Goal: Answer question/provide support

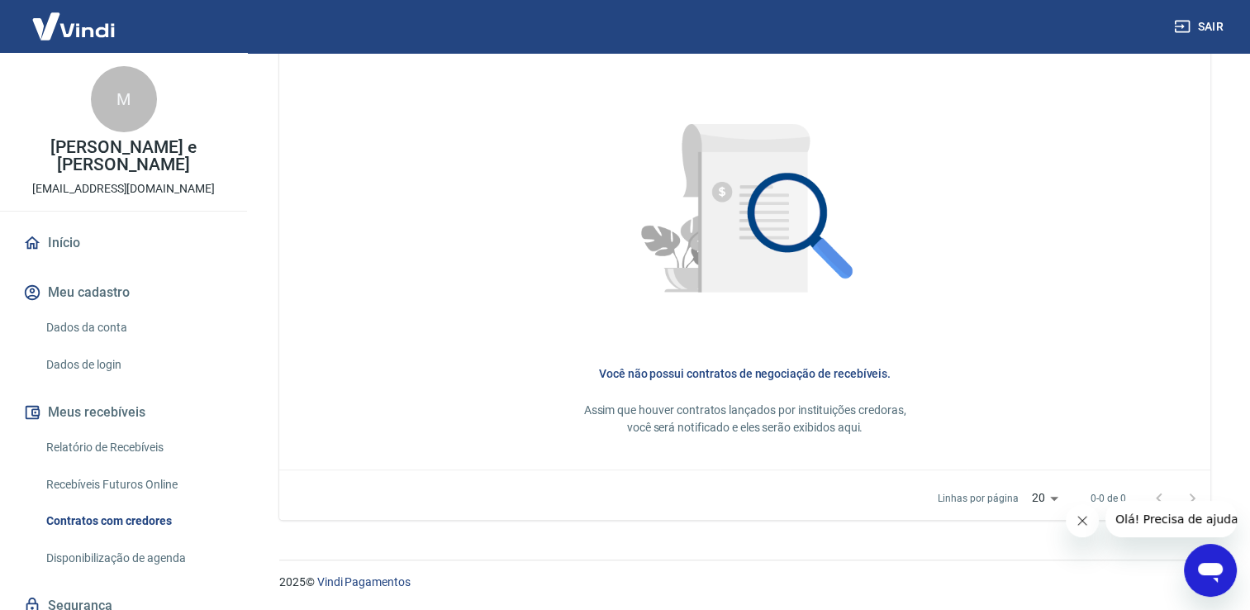
scroll to position [63, 0]
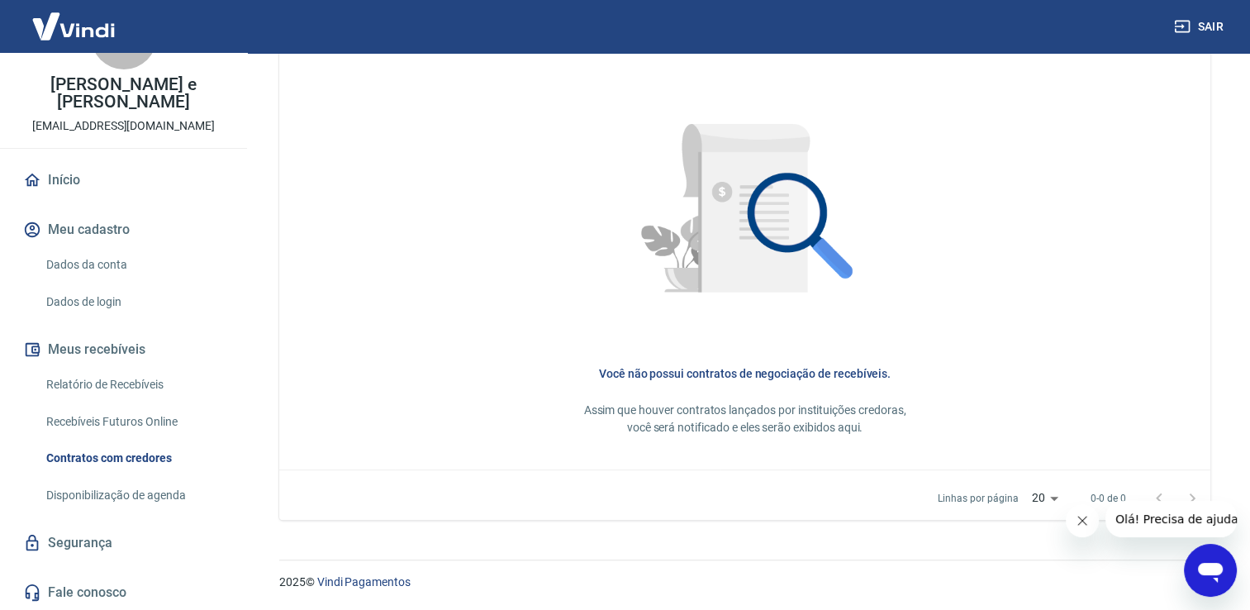
click at [1203, 568] on icon "Abrir janela de mensagens" at bounding box center [1210, 573] width 25 height 20
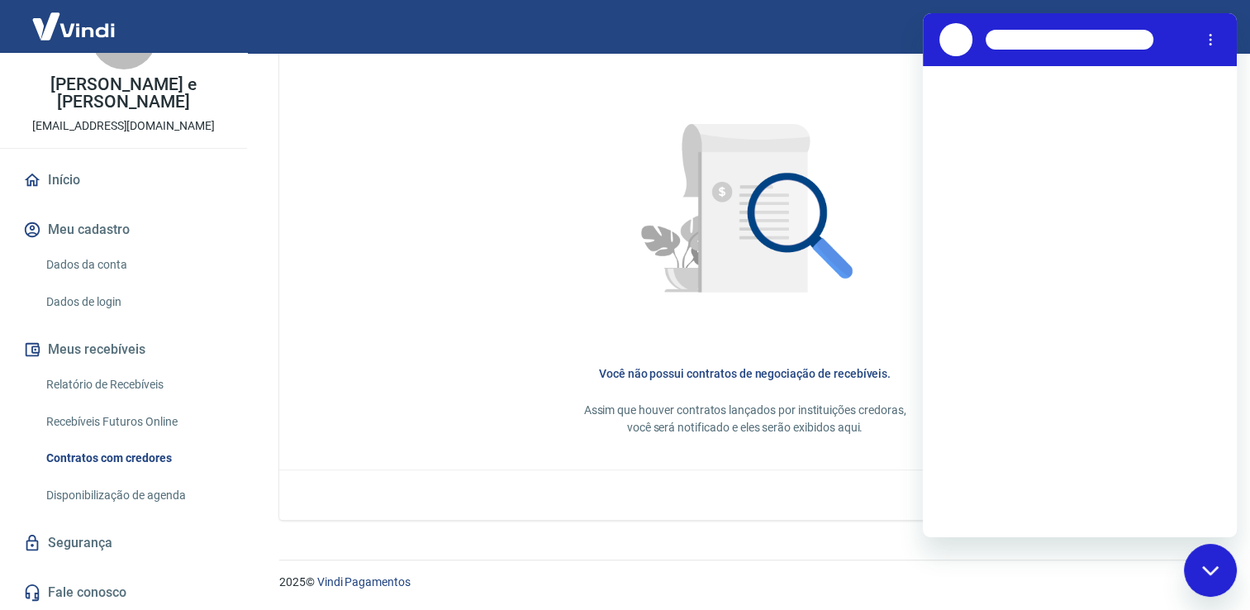
scroll to position [0, 0]
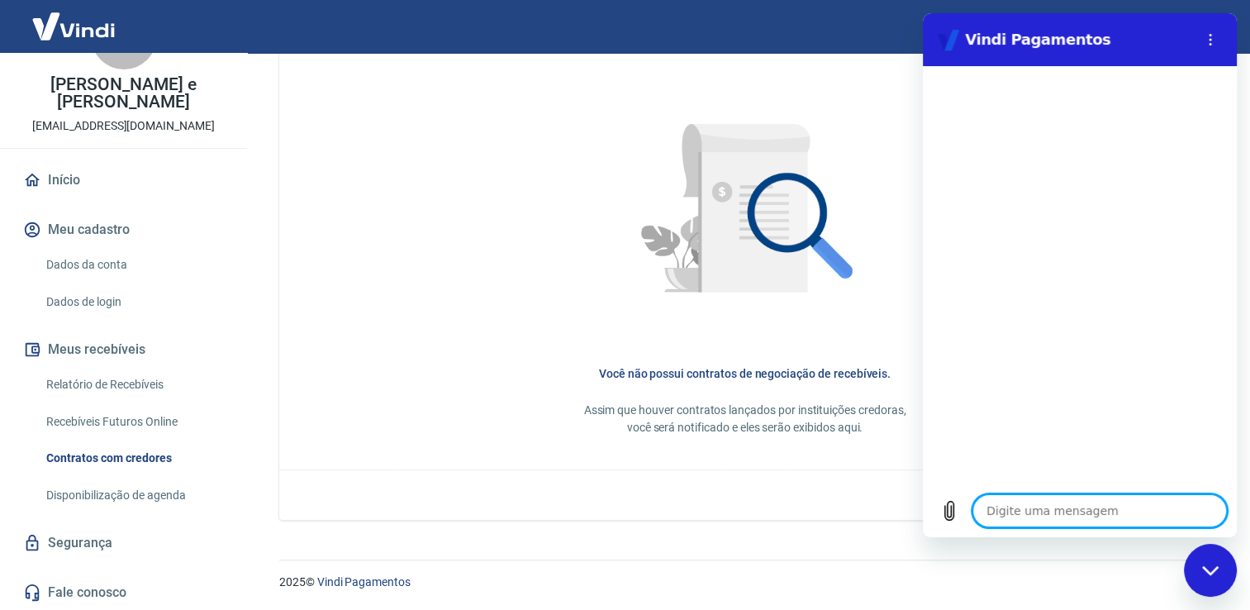
click at [1061, 515] on textarea at bounding box center [1100, 510] width 255 height 33
type textarea "B"
type textarea "x"
type textarea "Bo"
type textarea "x"
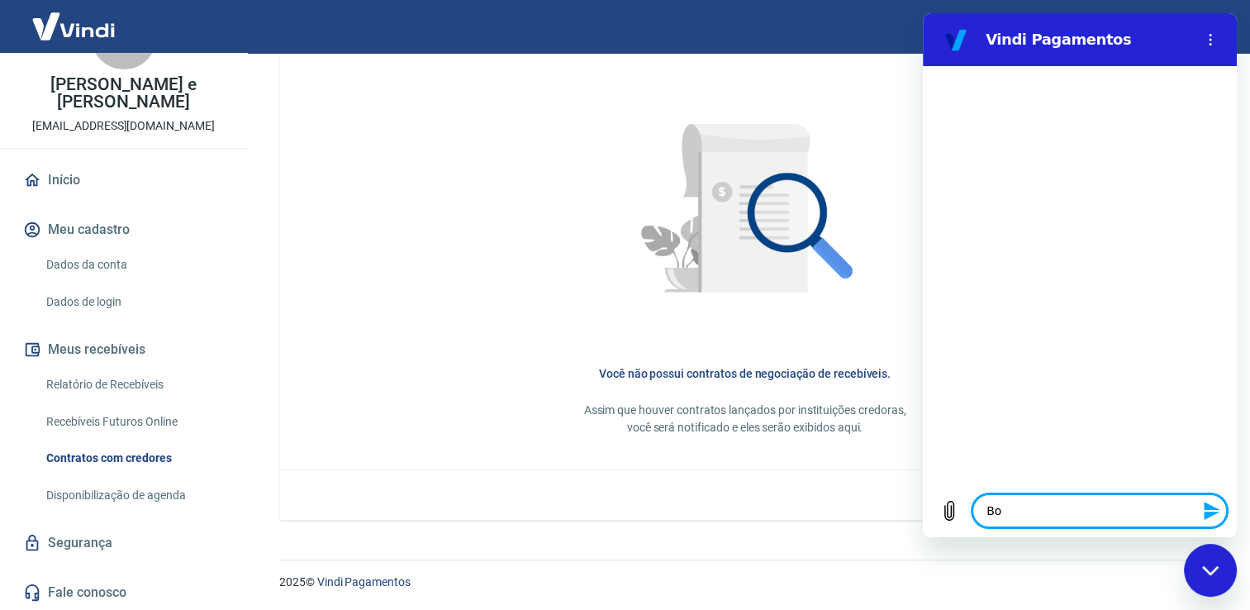
type textarea "Boa"
type textarea "x"
type textarea "Boa"
type textarea "x"
type textarea "Boa t"
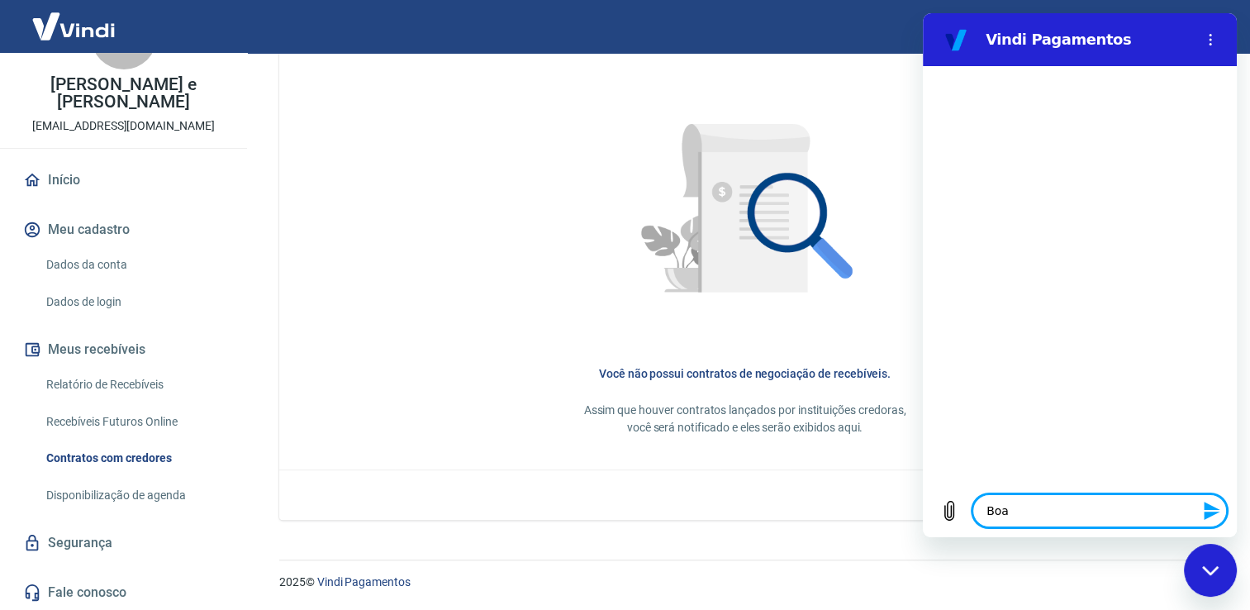
type textarea "x"
type textarea "Boa ta"
type textarea "x"
type textarea "Boa tar"
type textarea "x"
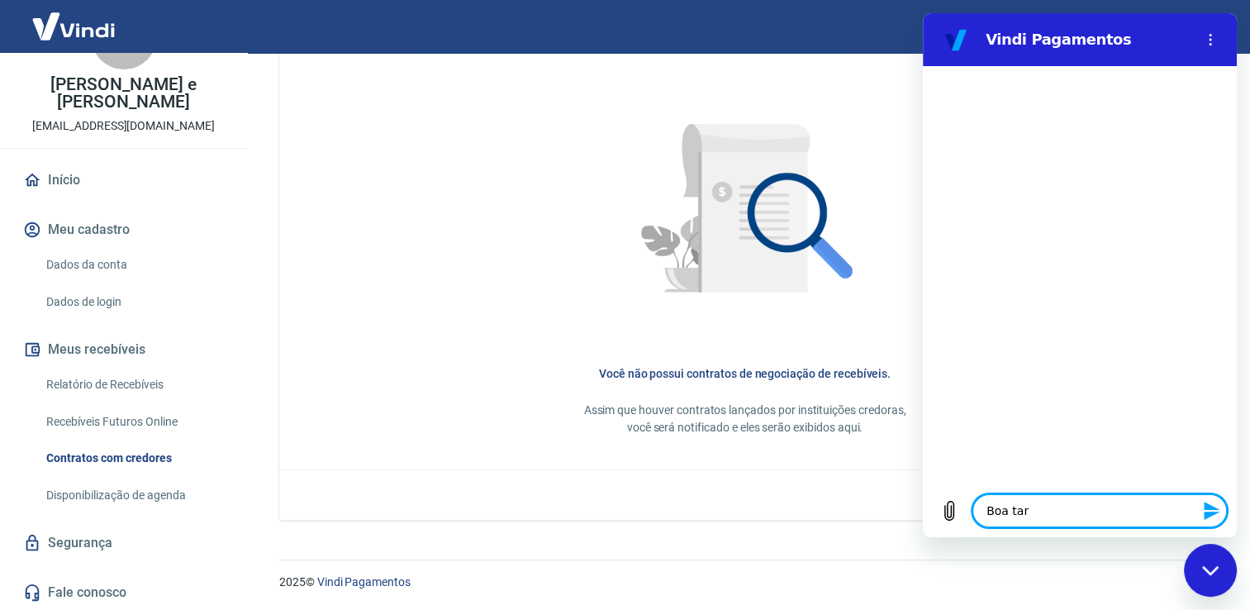
type textarea "Boa tard"
type textarea "x"
type textarea "Boa tarde"
type textarea "x"
type textarea "Boa tarde!"
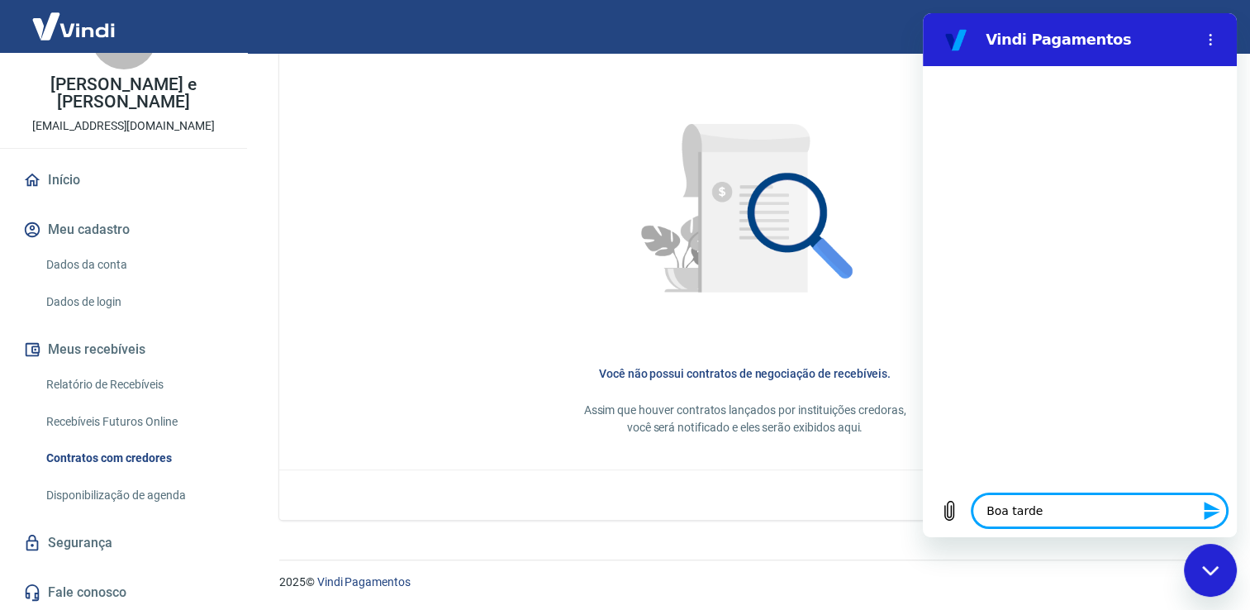
type textarea "x"
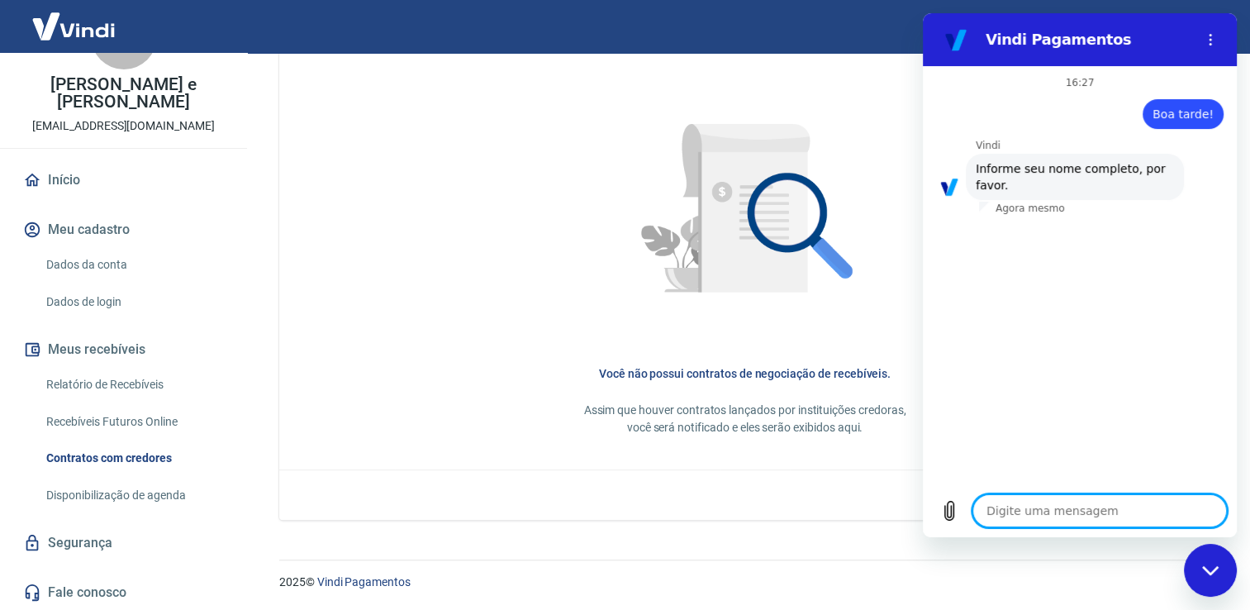
type textarea "M"
type textarea "x"
type textarea "Ma"
type textarea "x"
type textarea "Mar"
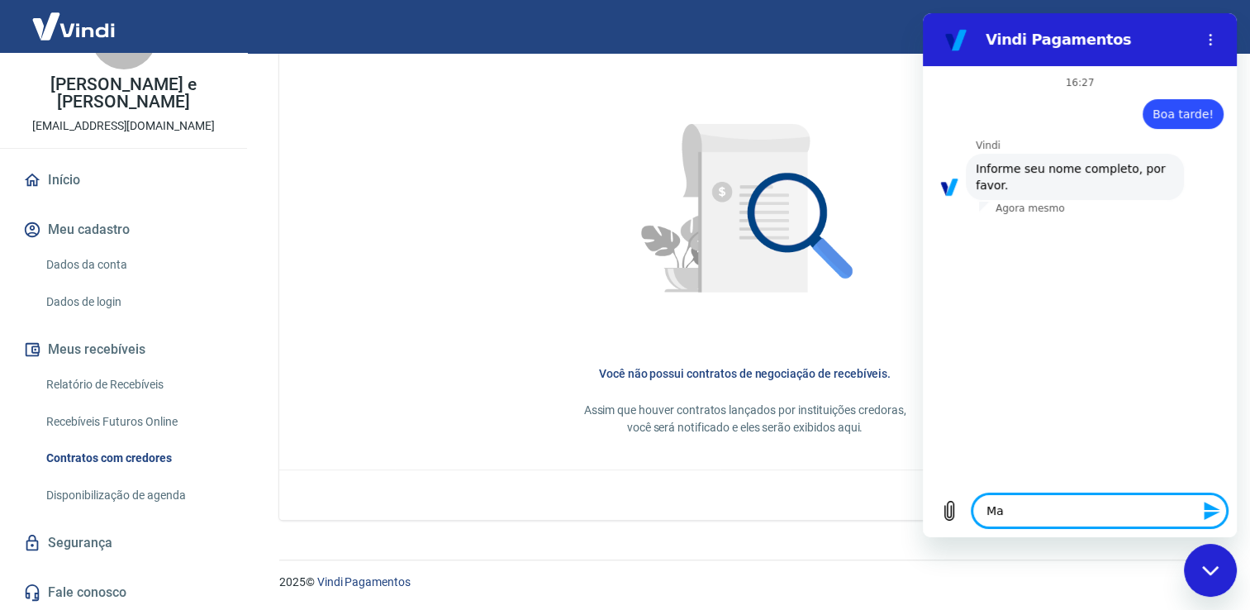
type textarea "x"
type textarea "Mari"
type textarea "x"
type textarea "[PERSON_NAME]"
type textarea "x"
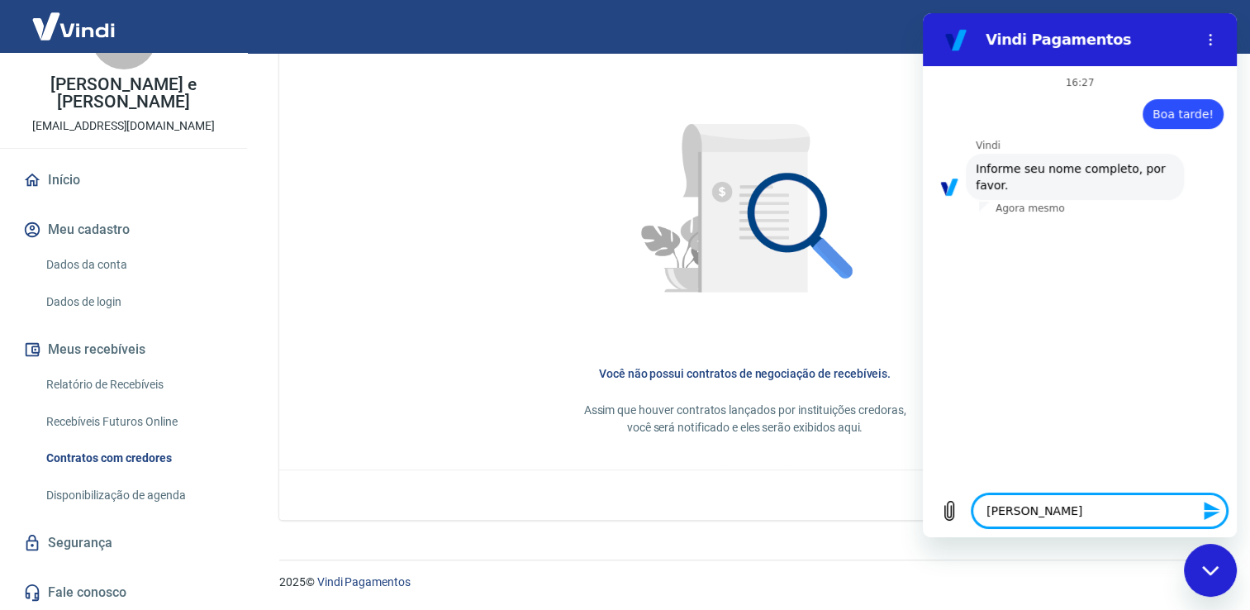
type textarea "[PERSON_NAME]"
type textarea "x"
type textarea "[PERSON_NAME]"
type textarea "x"
type textarea "[PERSON_NAME]"
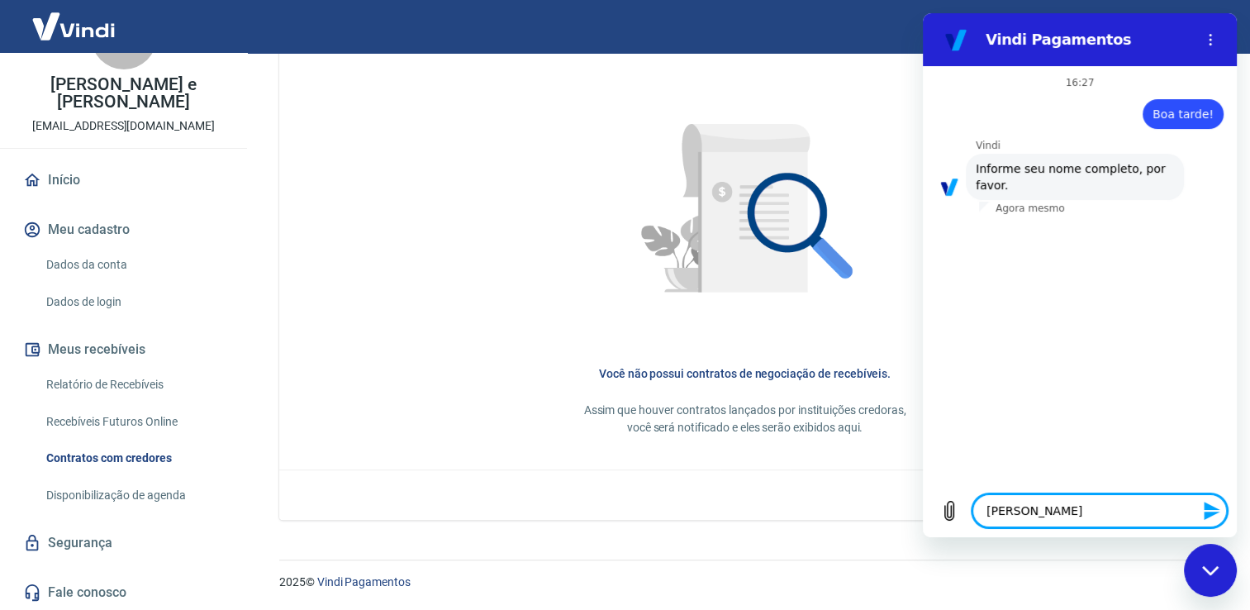
type textarea "x"
type textarea "[PERSON_NAME]"
type textarea "x"
type textarea "[PERSON_NAME]"
type textarea "x"
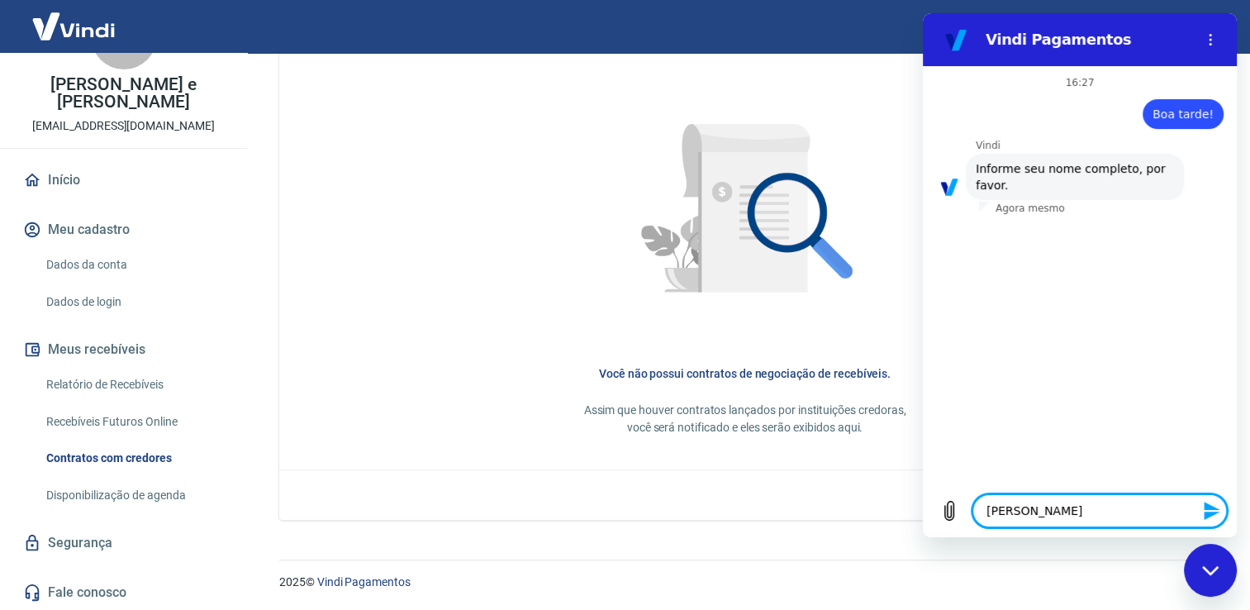
type textarea "[PERSON_NAME]"
type textarea "x"
type textarea "[PERSON_NAME]"
type textarea "x"
type textarea "[PERSON_NAME]"
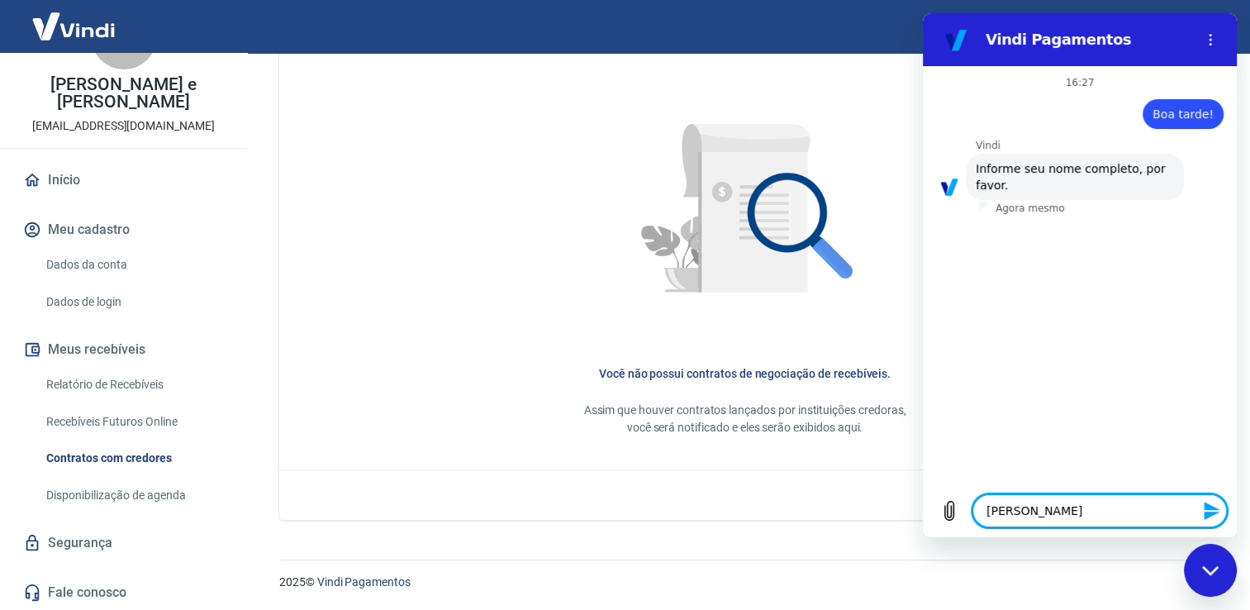
type textarea "x"
type textarea "[PERSON_NAME]"
type textarea "x"
type textarea "[PERSON_NAME]"
type textarea "x"
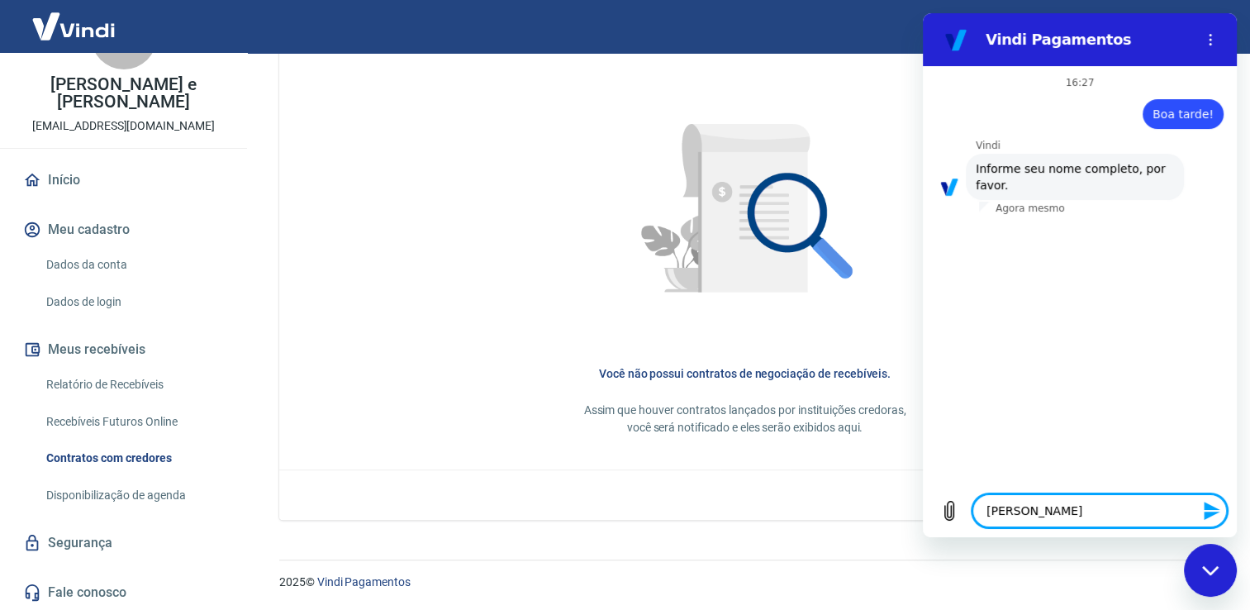
type textarea "[PERSON_NAME] d"
type textarea "x"
type textarea "[PERSON_NAME] de"
type textarea "x"
type textarea "[PERSON_NAME] de"
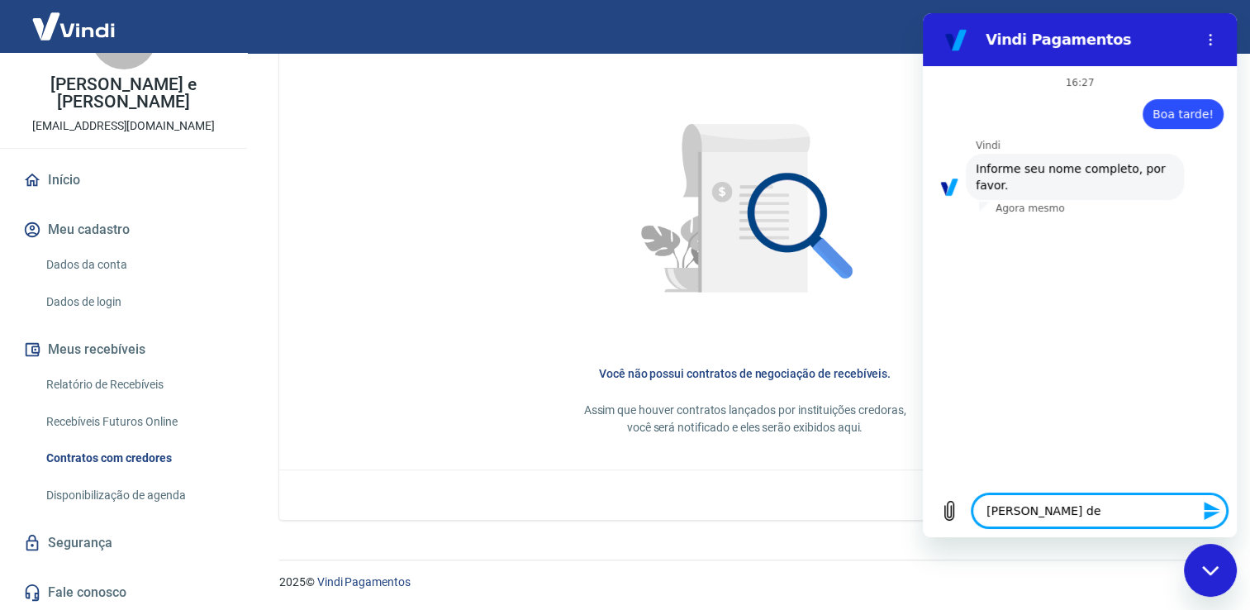
type textarea "x"
type textarea "[PERSON_NAME] de A"
type textarea "x"
type textarea "[PERSON_NAME]"
type textarea "x"
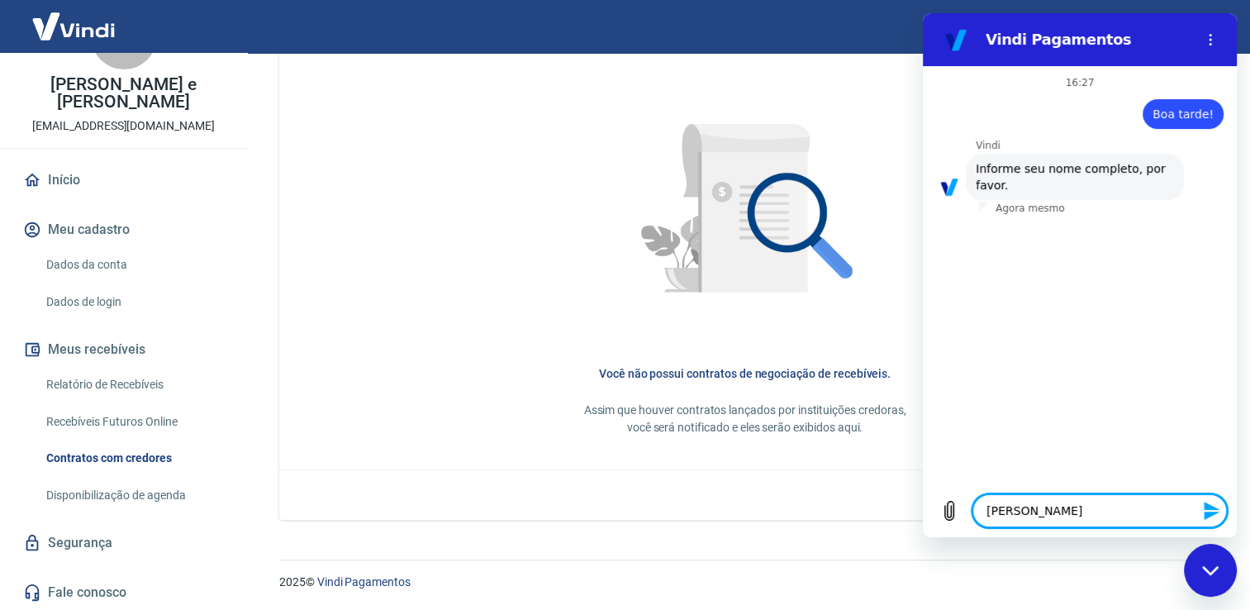
type textarea "[PERSON_NAME] de And"
type textarea "x"
type textarea "[PERSON_NAME]"
type textarea "x"
type textarea "[PERSON_NAME]"
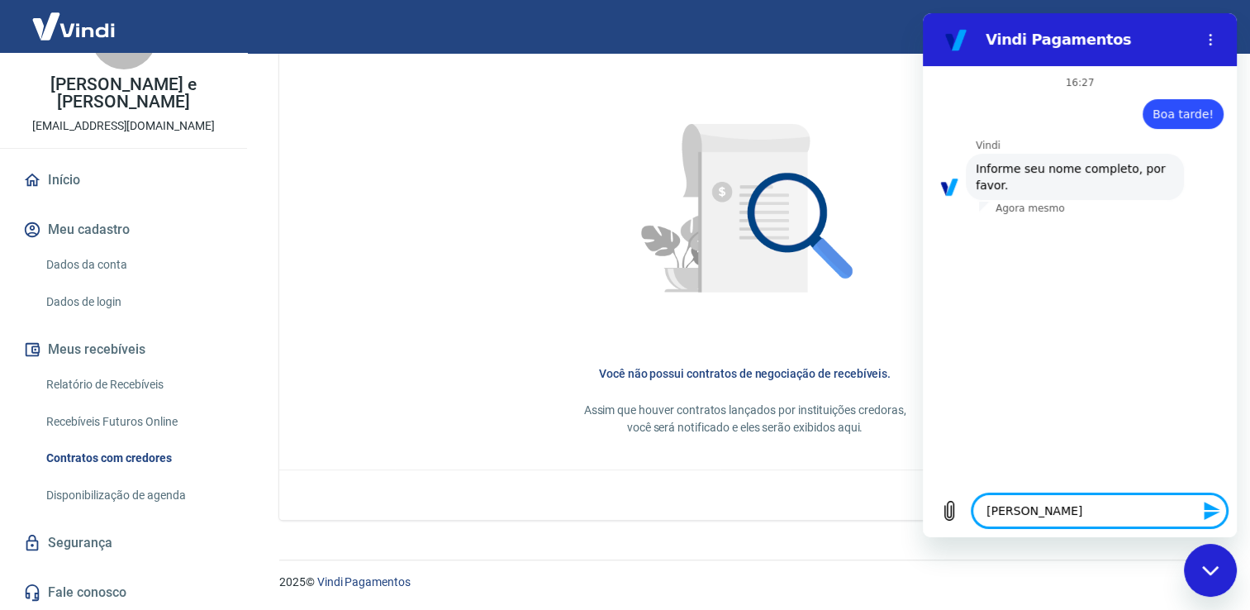
type textarea "x"
type textarea "[PERSON_NAME]"
type textarea "x"
type textarea "[PERSON_NAME]"
type textarea "x"
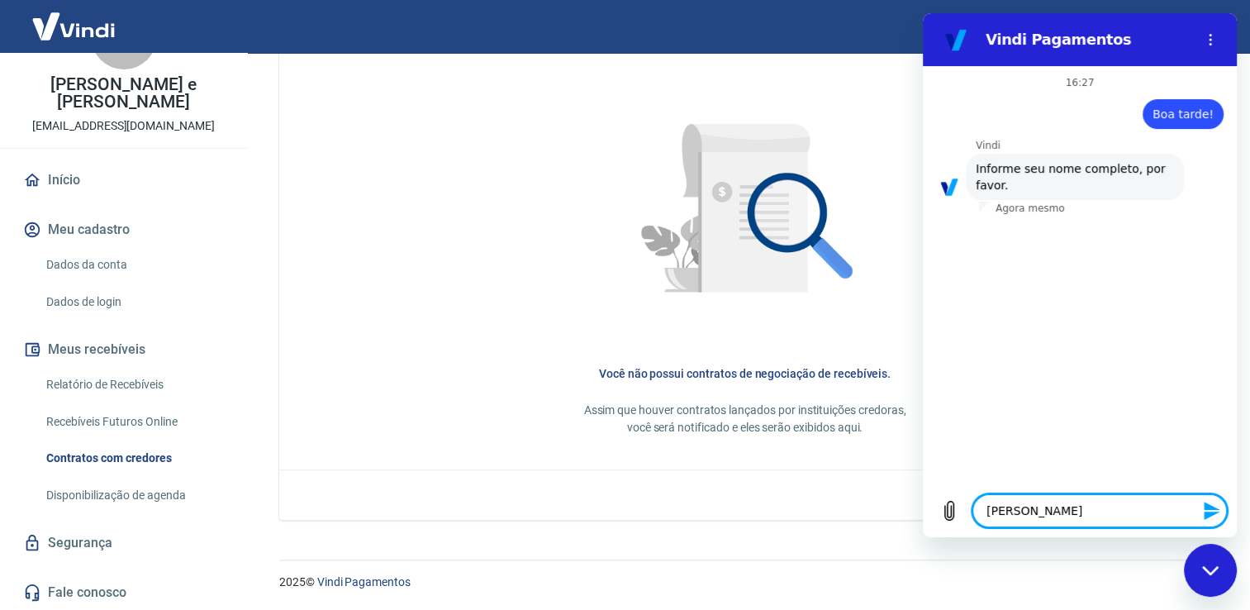
type textarea "[PERSON_NAME]"
type textarea "x"
type textarea "[PERSON_NAME]"
type textarea "x"
type textarea "[PERSON_NAME] Co"
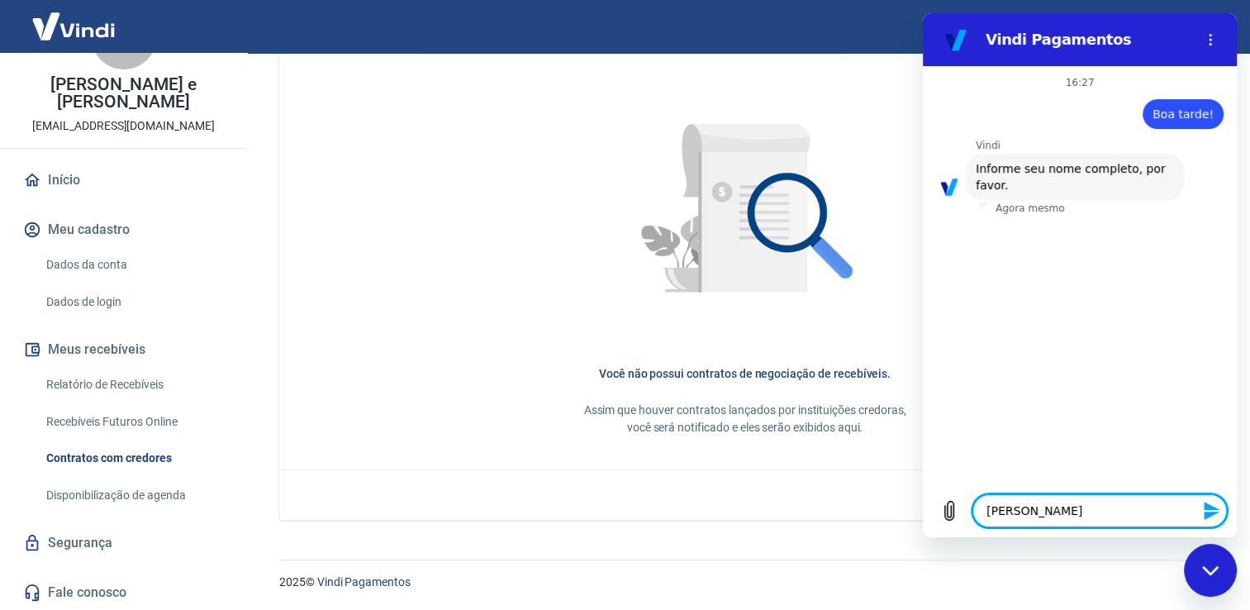
type textarea "x"
type textarea "[PERSON_NAME]"
type textarea "x"
type textarea "[PERSON_NAME]"
type textarea "x"
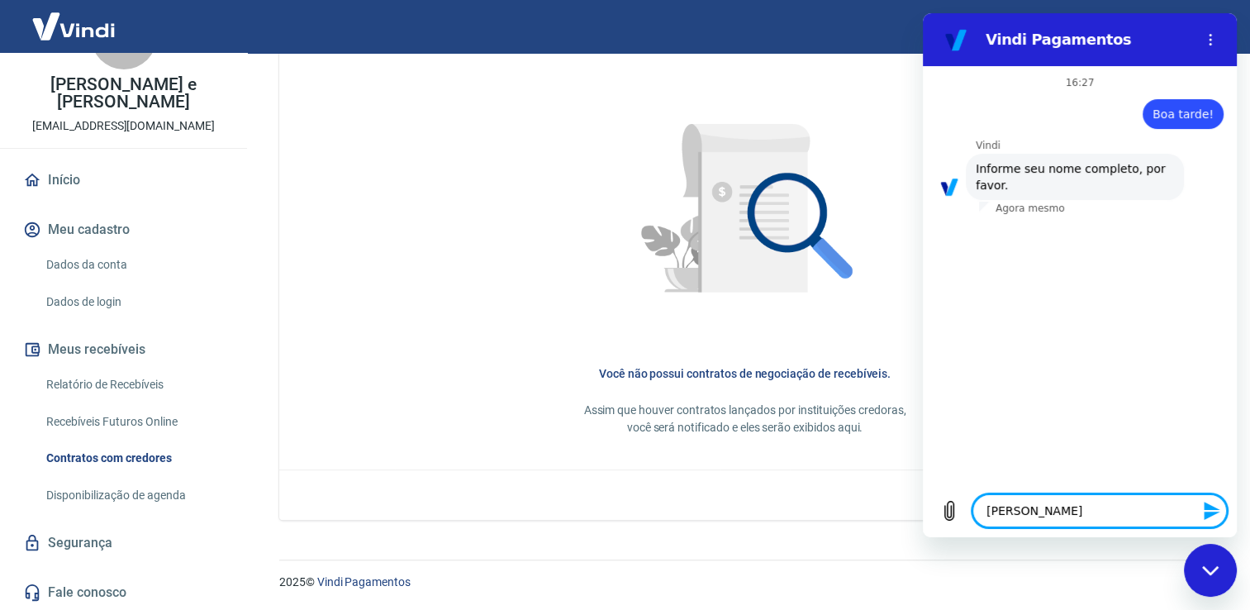
type textarea "[PERSON_NAME]"
type textarea "x"
type textarea "[PERSON_NAME]"
type textarea "x"
type textarea "[PERSON_NAME]"
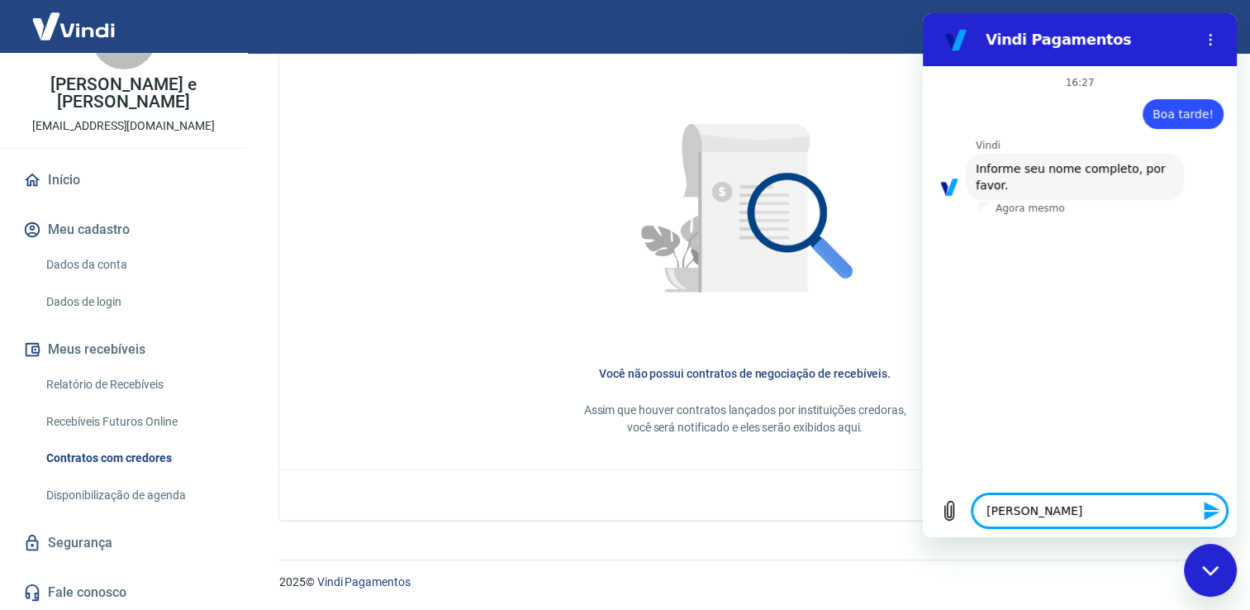
type textarea "x"
type textarea "[PERSON_NAME] e"
type textarea "x"
type textarea "[PERSON_NAME] e"
type textarea "x"
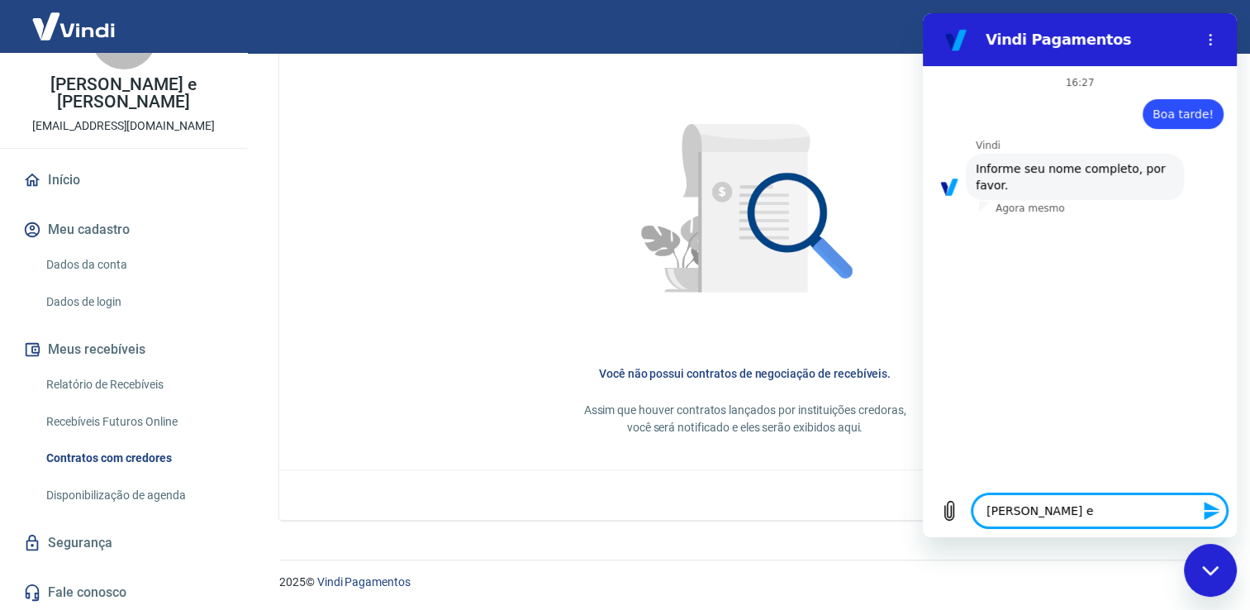
type textarea "[PERSON_NAME] e C"
type textarea "x"
type textarea "[PERSON_NAME] e Ca"
type textarea "x"
type textarea "[PERSON_NAME] e Cas"
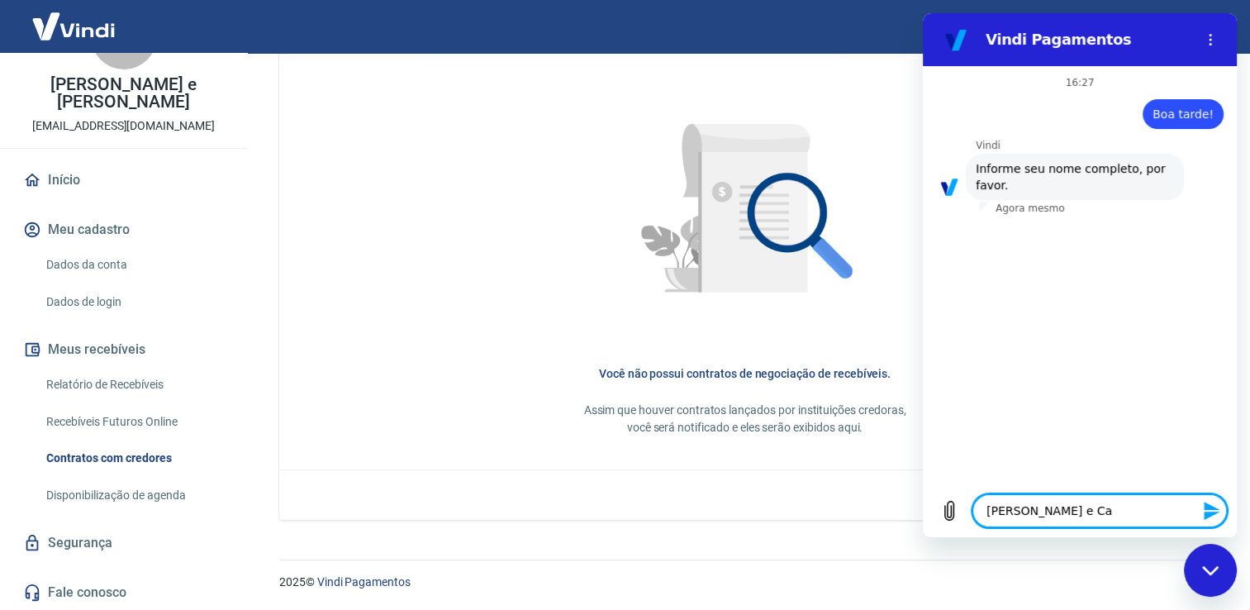
type textarea "x"
type textarea "[PERSON_NAME] e Cast"
type textarea "x"
type textarea "[PERSON_NAME] e [PERSON_NAME]"
type textarea "x"
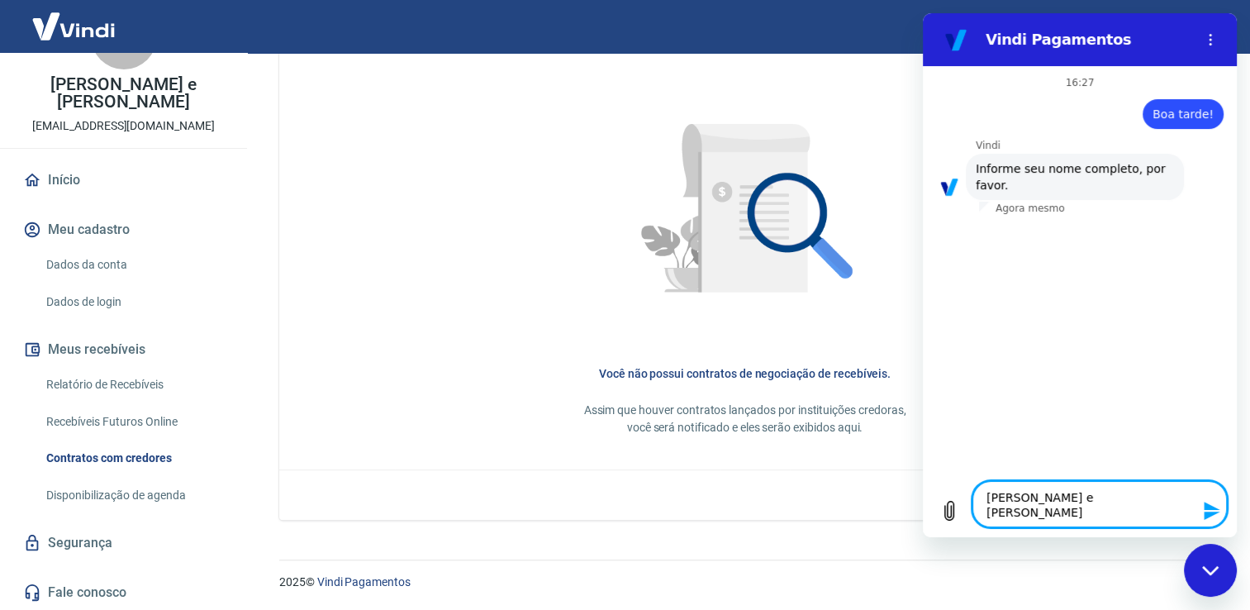
type textarea "[PERSON_NAME] e [PERSON_NAME]"
type textarea "x"
type textarea "[PERSON_NAME] e [PERSON_NAME]."
type textarea "x"
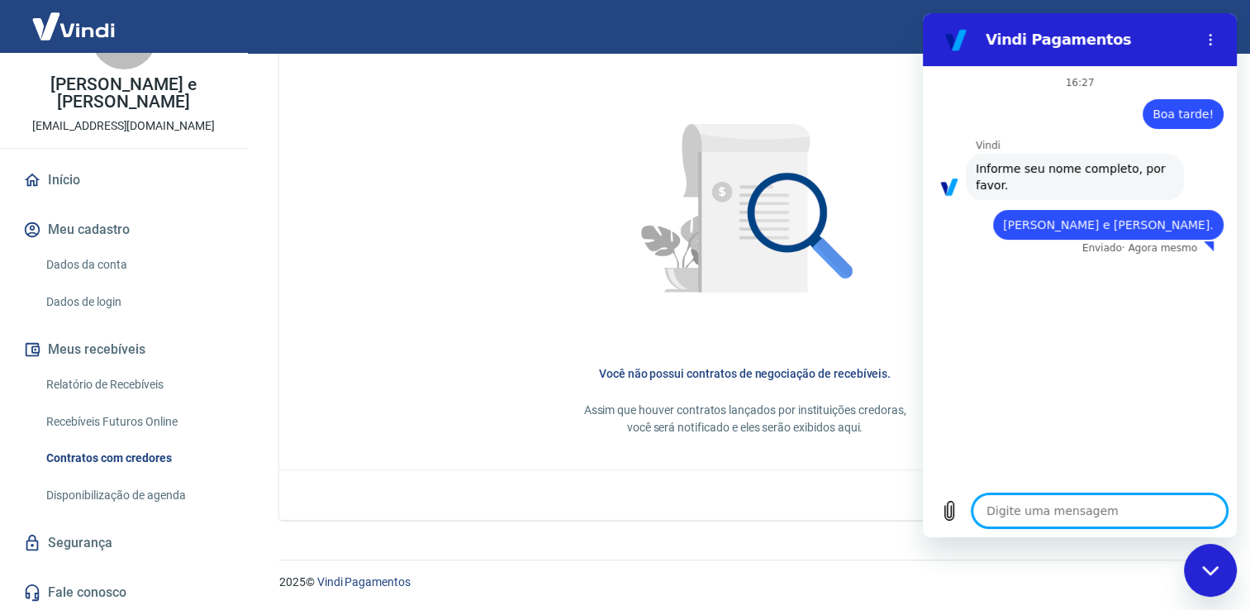
type textarea "x"
type textarea "0"
type textarea "x"
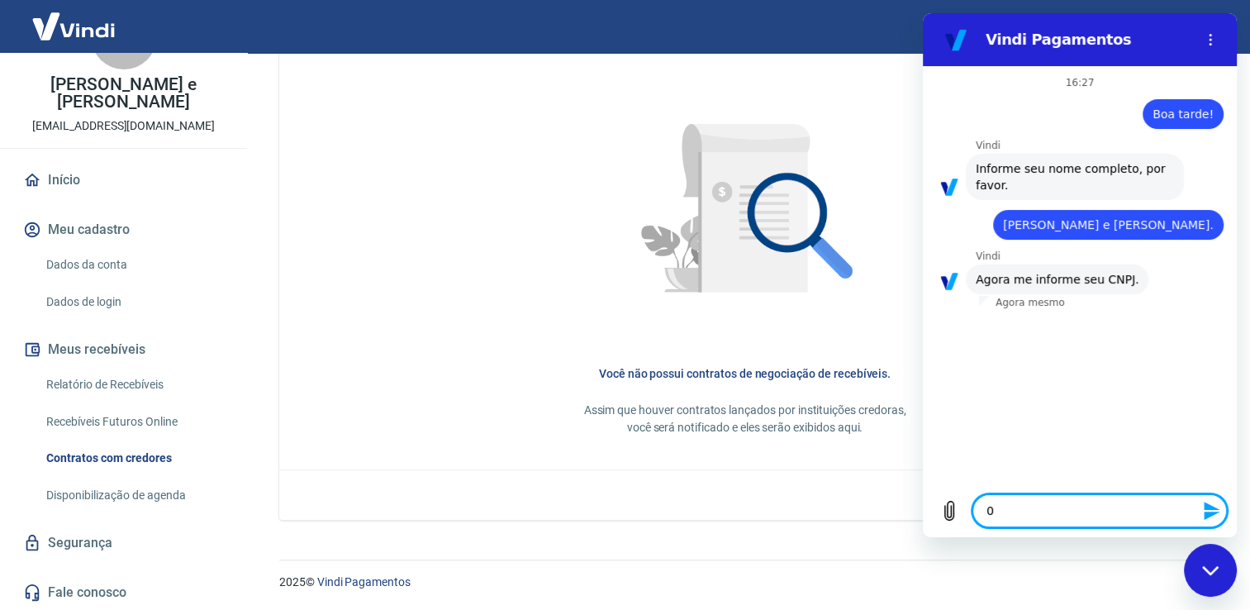
type textarea "09"
type textarea "x"
type textarea "092"
type textarea "x"
type textarea "0922"
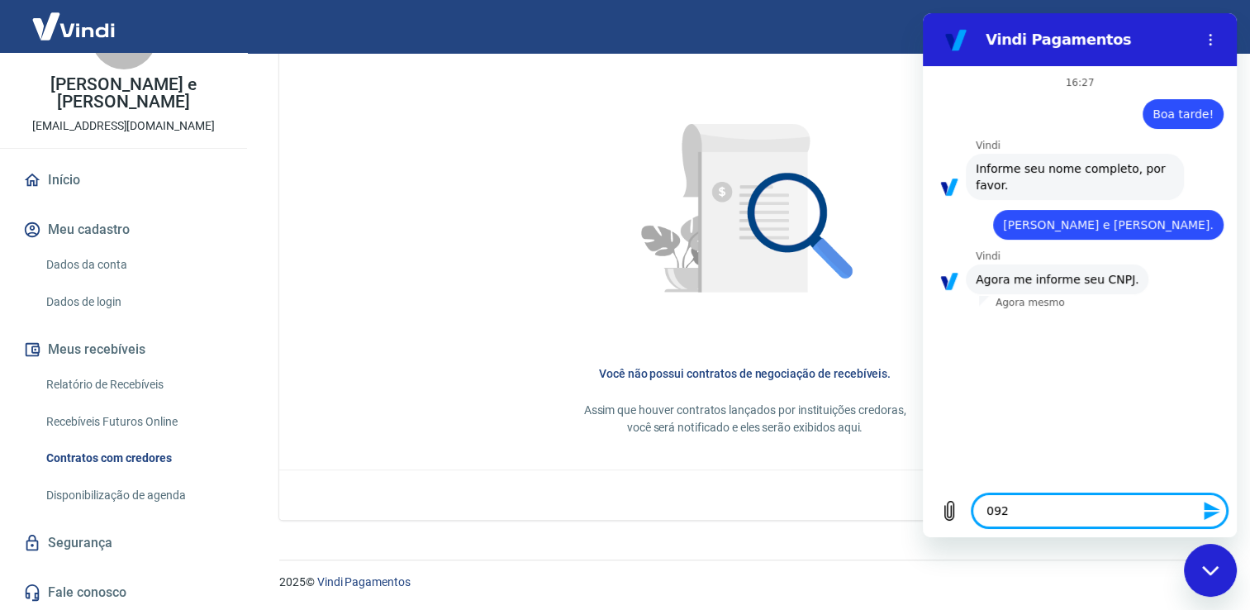
type textarea "x"
type textarea "09226"
type textarea "x"
type textarea "092263"
type textarea "x"
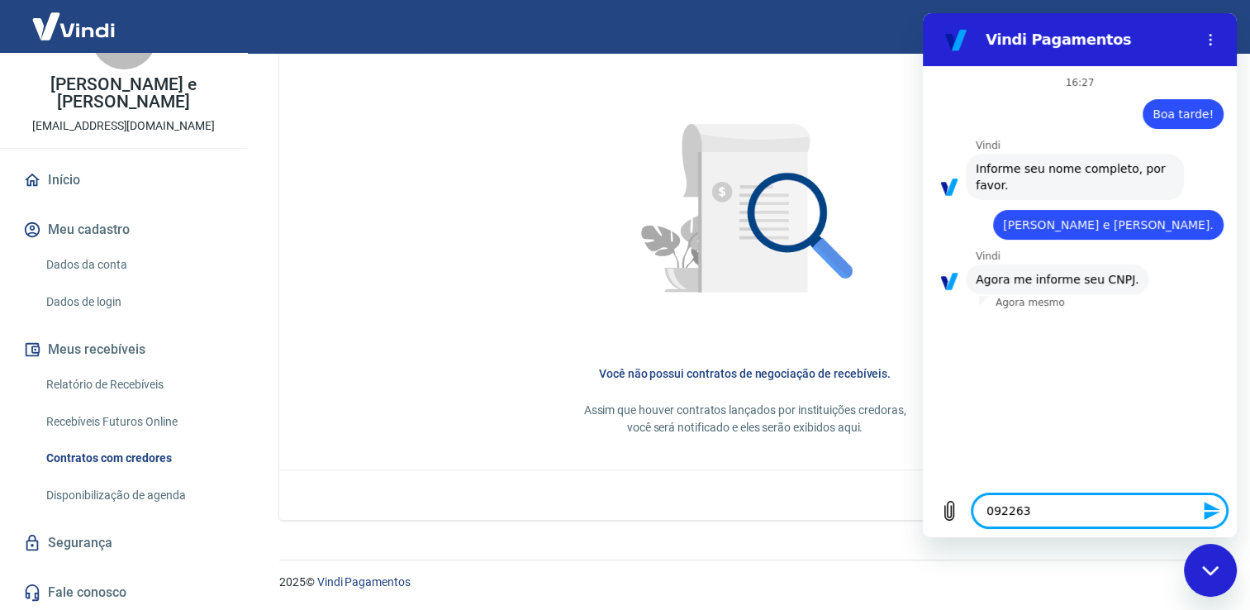
type textarea "0922631"
type textarea "x"
type textarea "09226313"
type textarea "x"
type textarea "092263137"
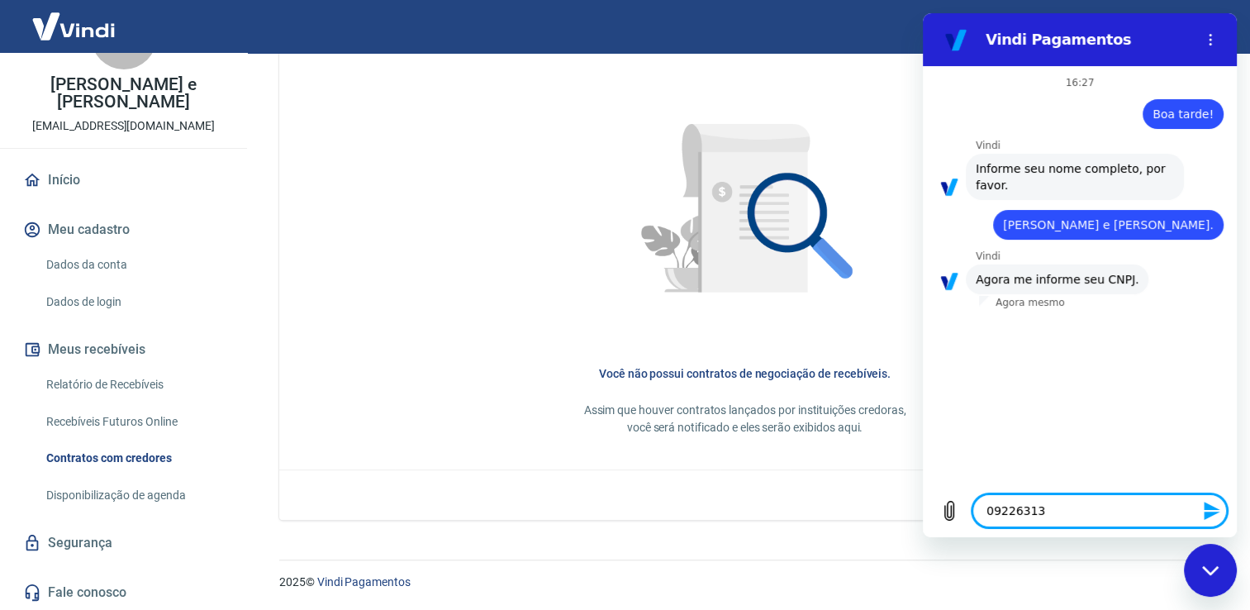
type textarea "x"
type textarea "0922631379"
type textarea "x"
type textarea "09226313792"
type textarea "x"
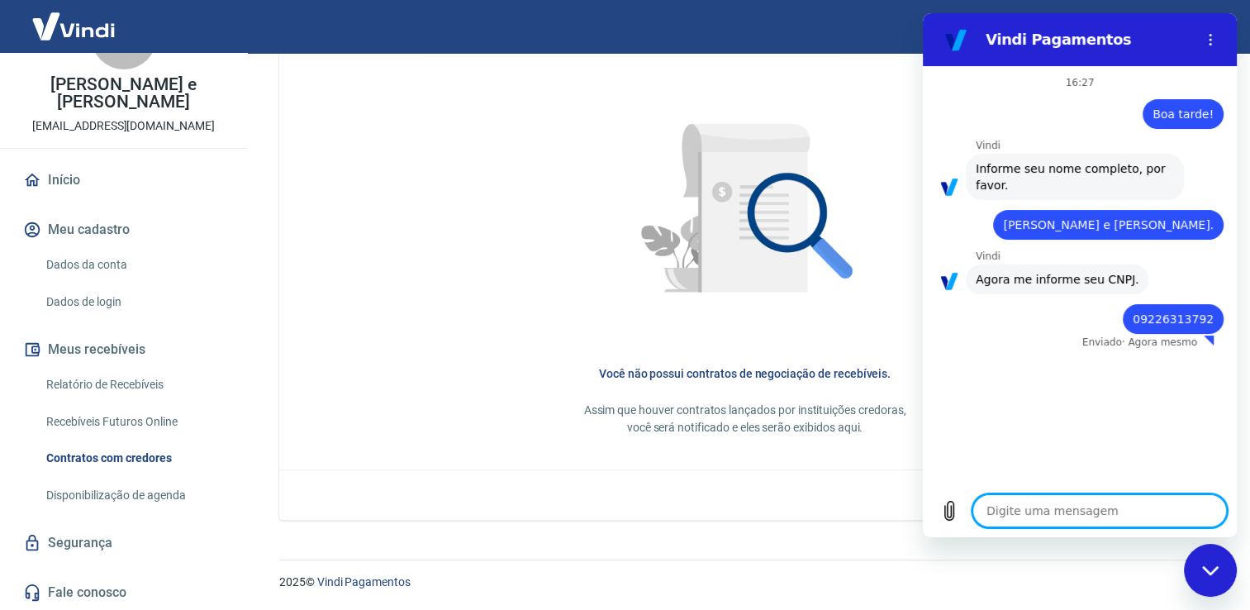
type textarea "x"
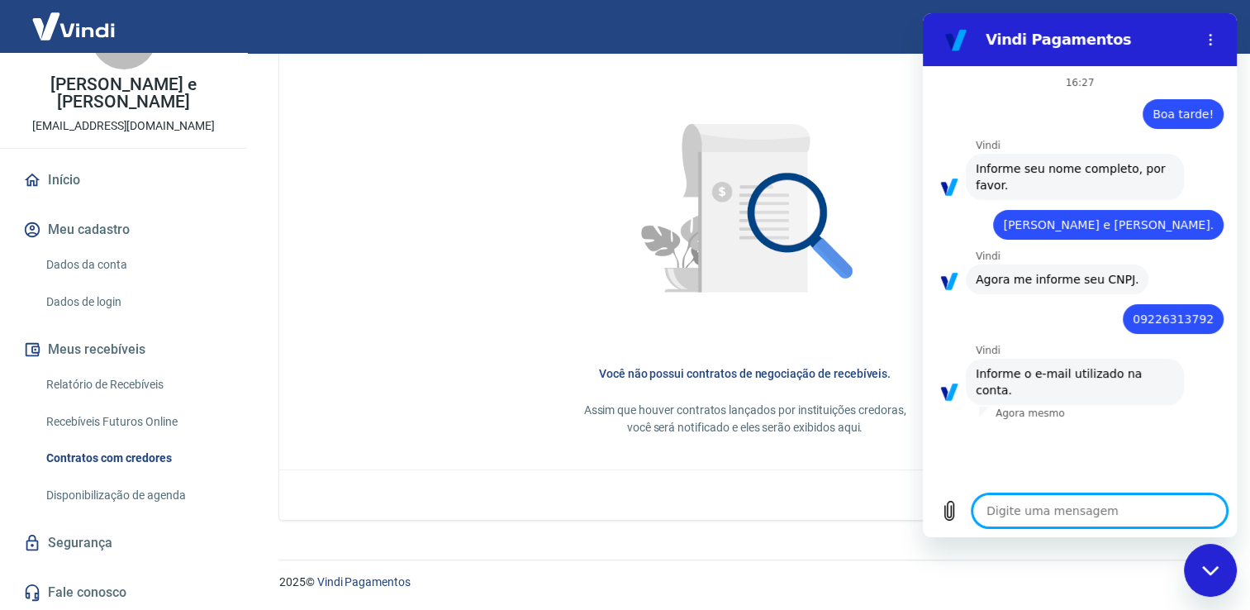
click at [1090, 516] on textarea at bounding box center [1100, 510] width 255 height 33
type textarea "m"
type textarea "x"
type textarea "ma"
type textarea "x"
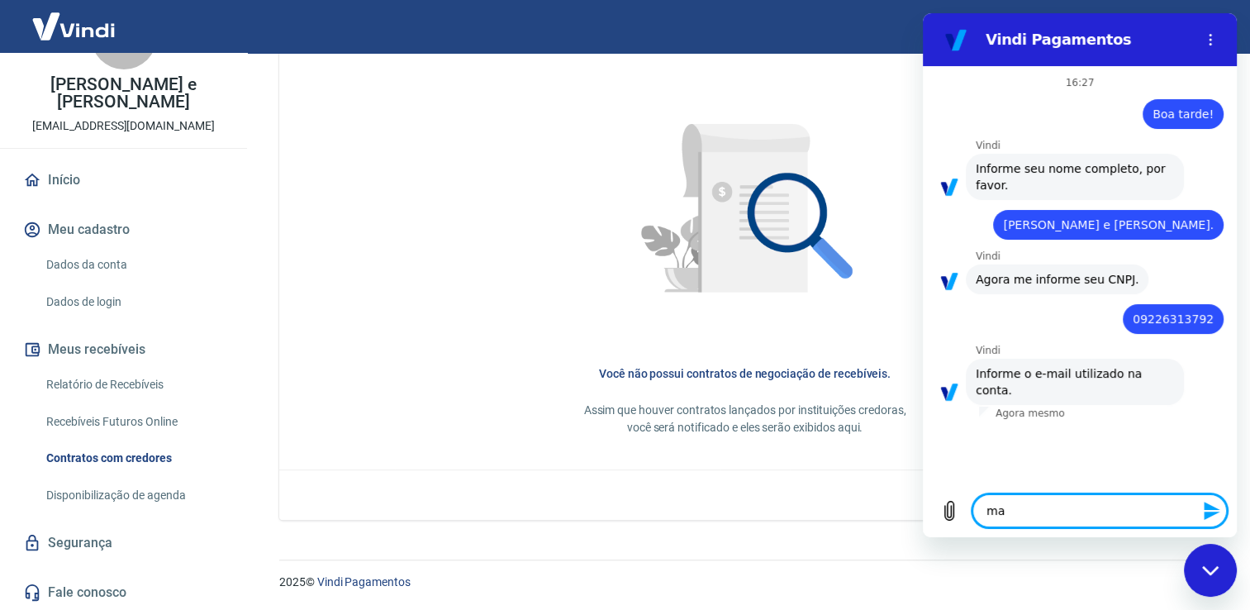
type textarea "man"
type textarea "x"
type textarea "mang"
type textarea "x"
type textarea "mange"
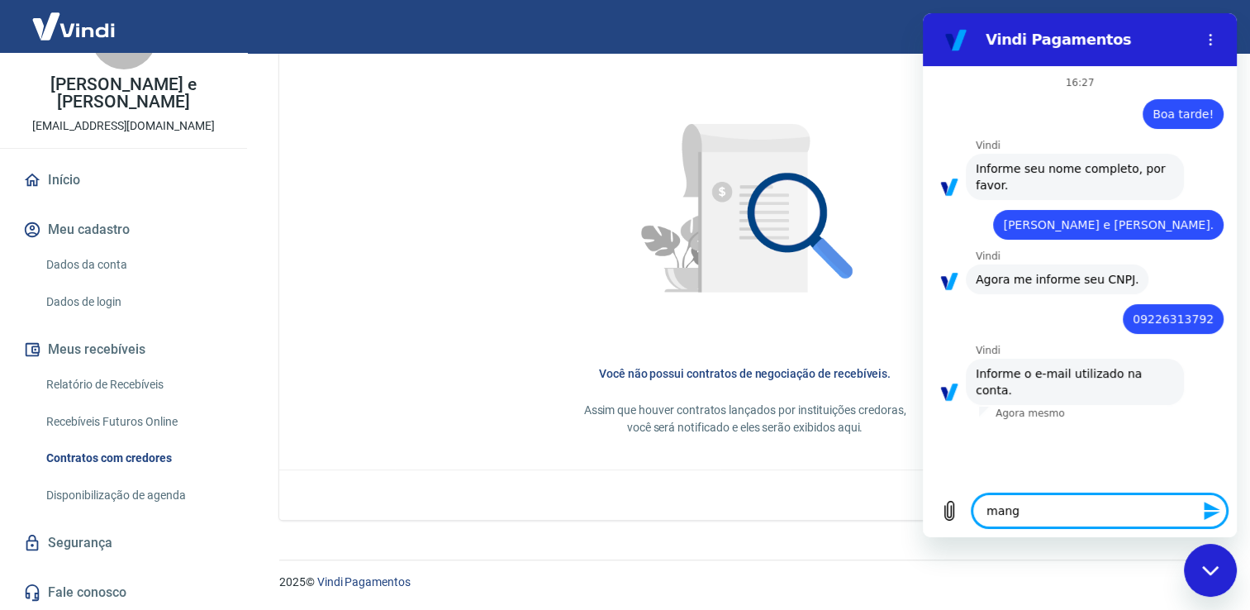
type textarea "x"
type textarea "mangel"
type textarea "x"
type textarea "mangeli"
type textarea "x"
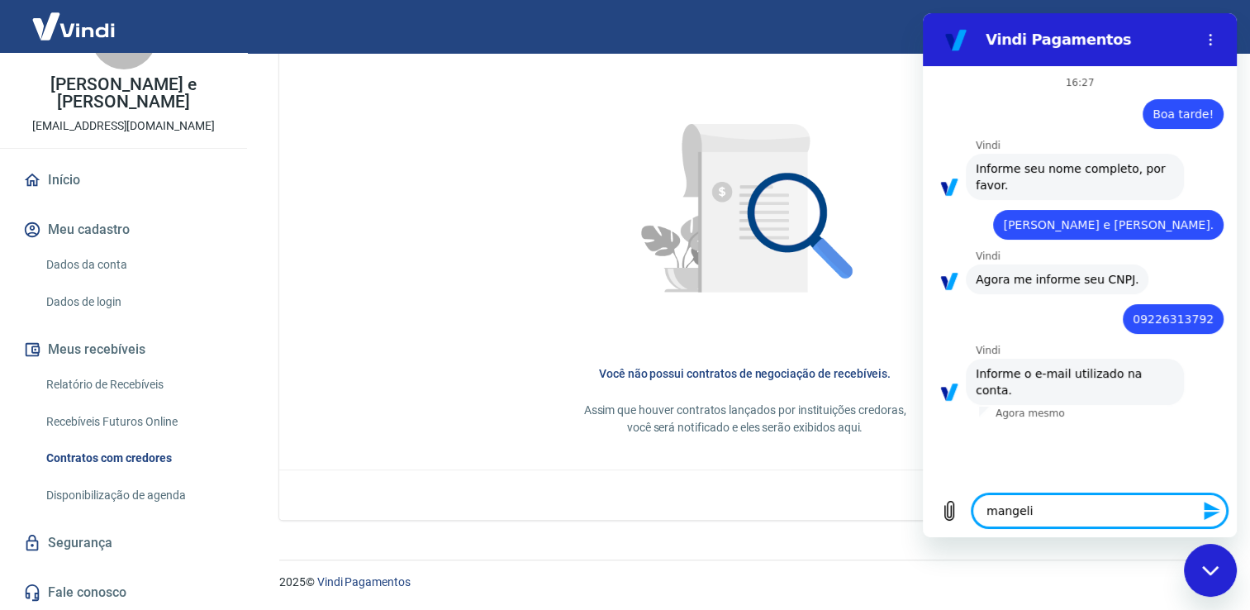
type textarea "mangelic"
type textarea "x"
type textarea "mangelica"
type textarea "x"
type textarea "mangelicaa"
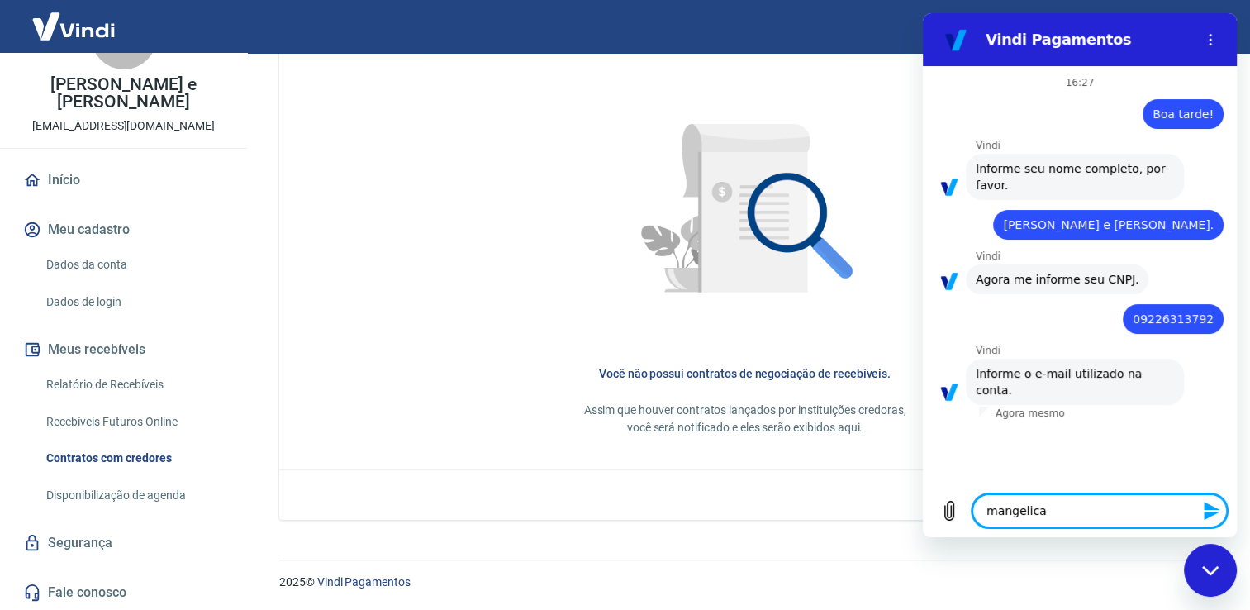
type textarea "x"
type textarea "mangelicaa@"
type textarea "x"
type textarea "mangelicaa@o"
type textarea "x"
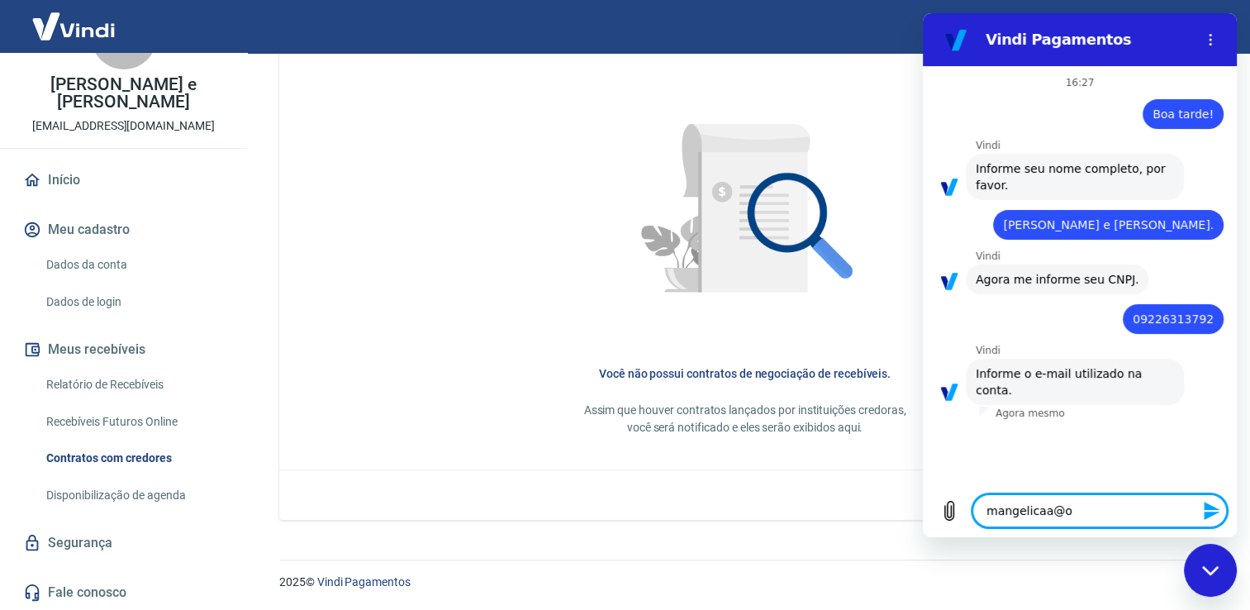
type textarea "mangelicaa@ou"
type textarea "x"
type textarea "mangelicaa@out"
type textarea "x"
type textarea "mangelicaa@outl"
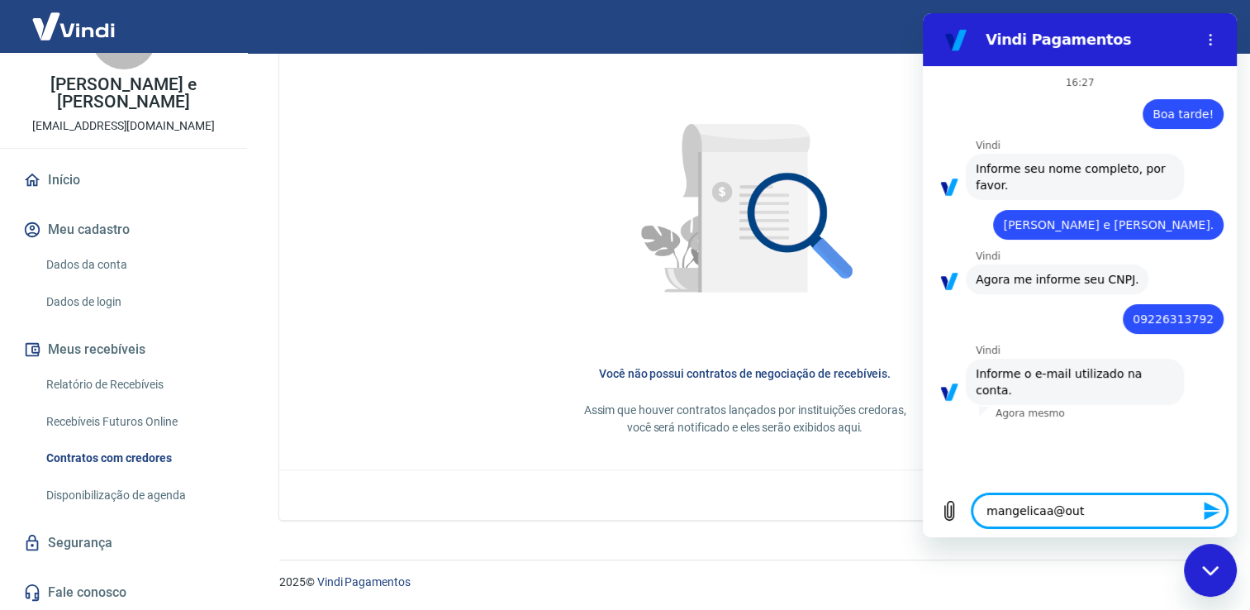
type textarea "x"
type textarea "mangelicaa@outlo"
type textarea "x"
type textarea "mangelicaa@outloo"
type textarea "x"
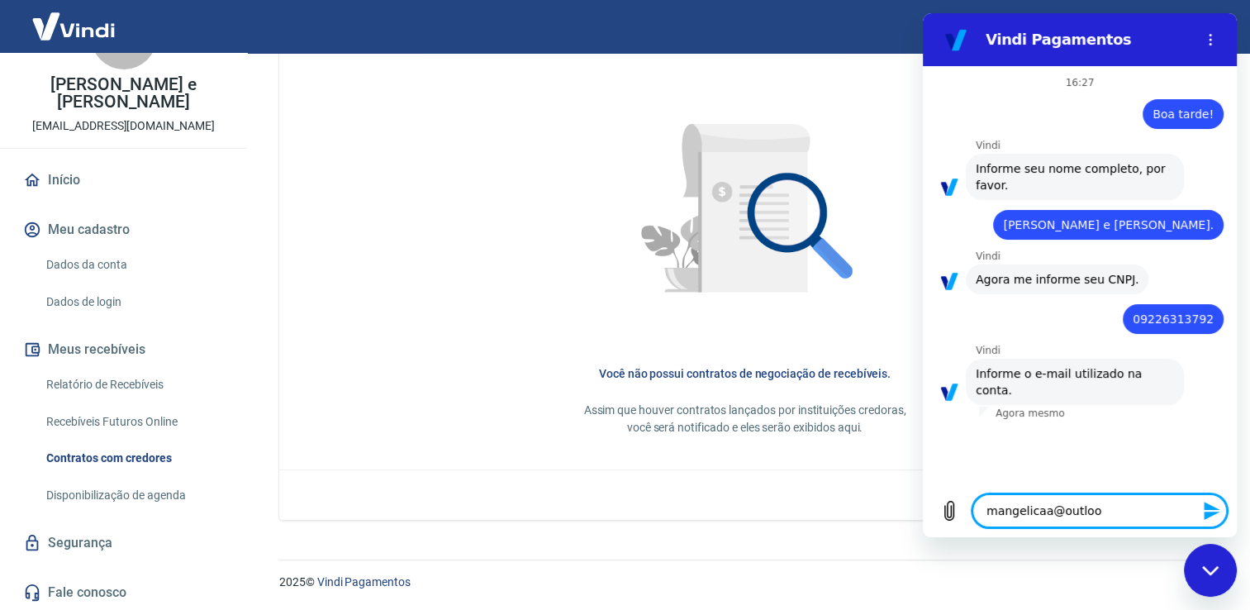
type textarea "[EMAIL_ADDRESS]"
type textarea "x"
type textarea "[EMAIL_ADDRESS],"
type textarea "x"
type textarea "[EMAIL_ADDRESS]"
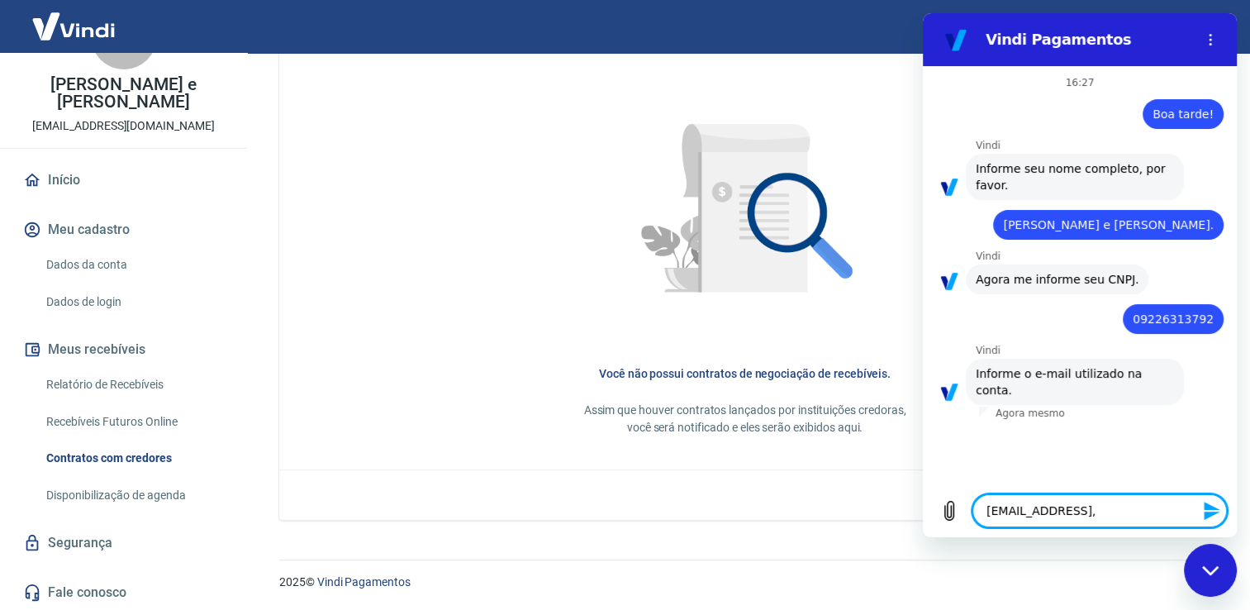
type textarea "x"
type textarea "[EMAIL_ADDRESS]."
type textarea "x"
type textarea "mangelicaa@outlook.c"
type textarea "x"
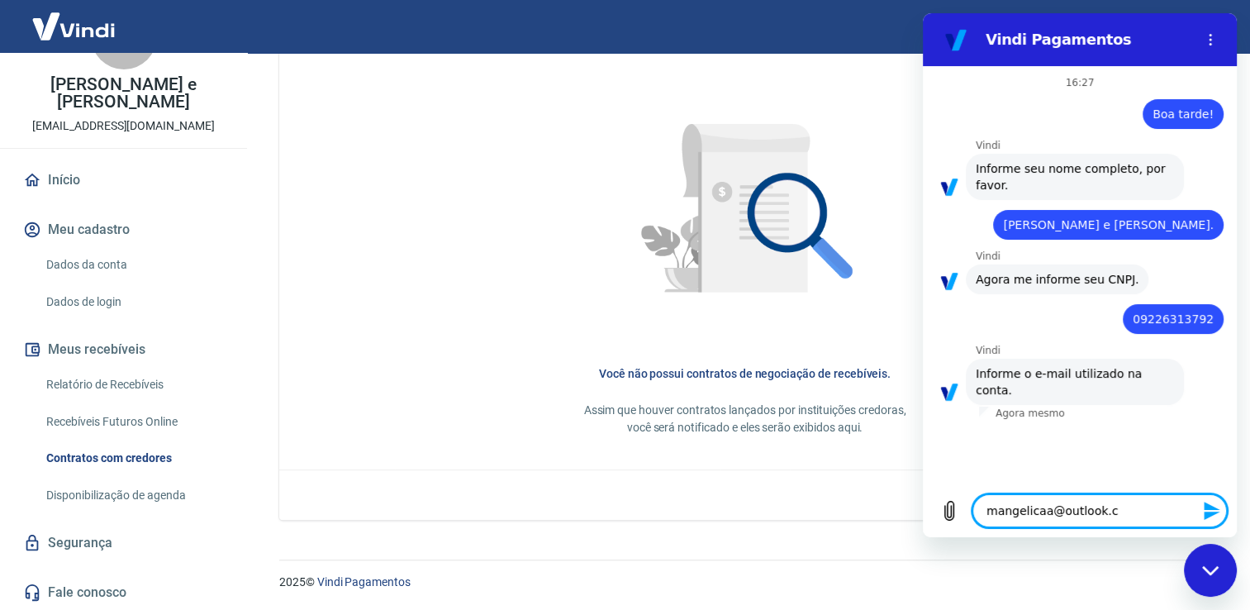
type textarea "[EMAIL_ADDRESS][DOMAIN_NAME]"
type textarea "x"
type textarea "[EMAIL_ADDRESS][DOMAIN_NAME]"
type textarea "x"
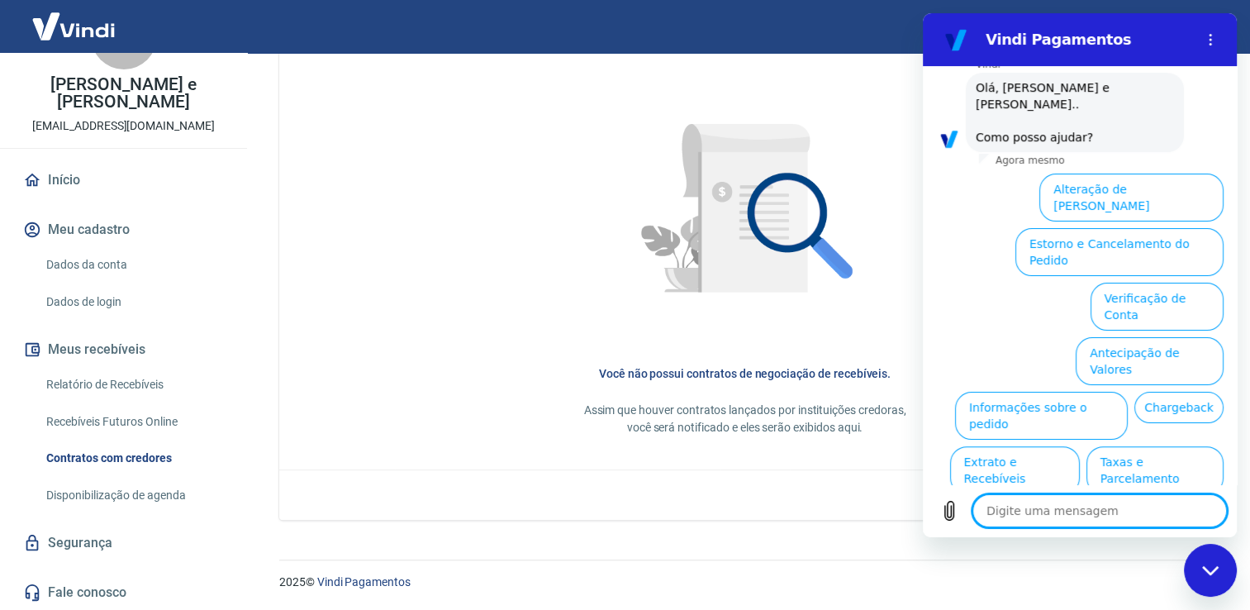
scroll to position [422, 0]
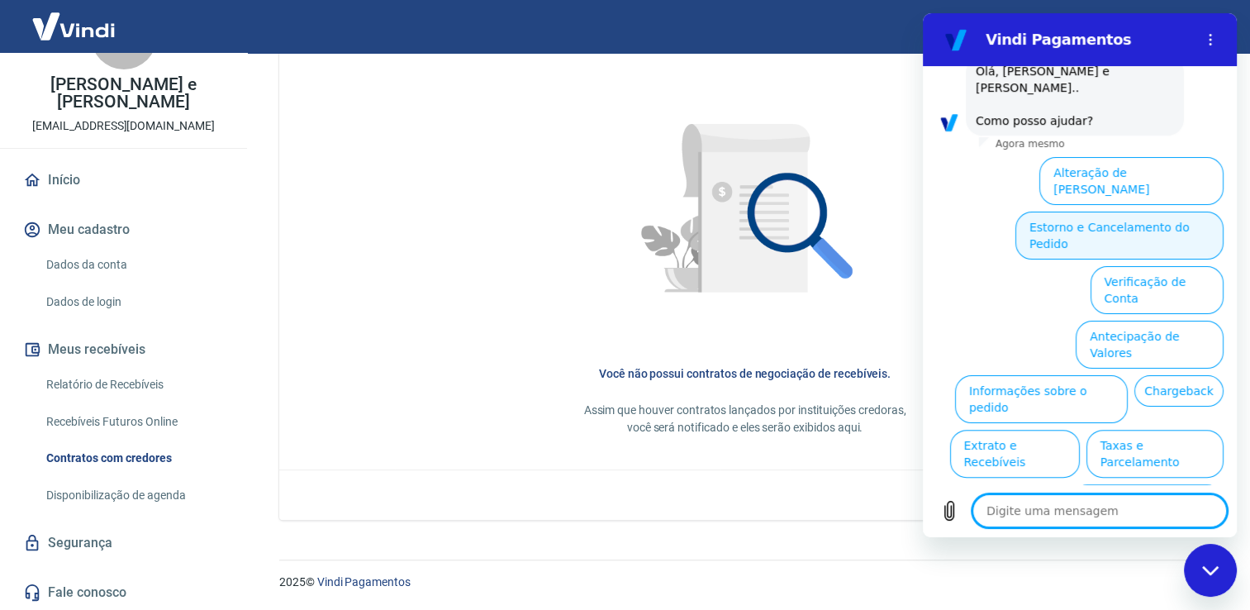
click at [1069, 212] on button "Estorno e Cancelamento do Pedido" at bounding box center [1120, 236] width 208 height 48
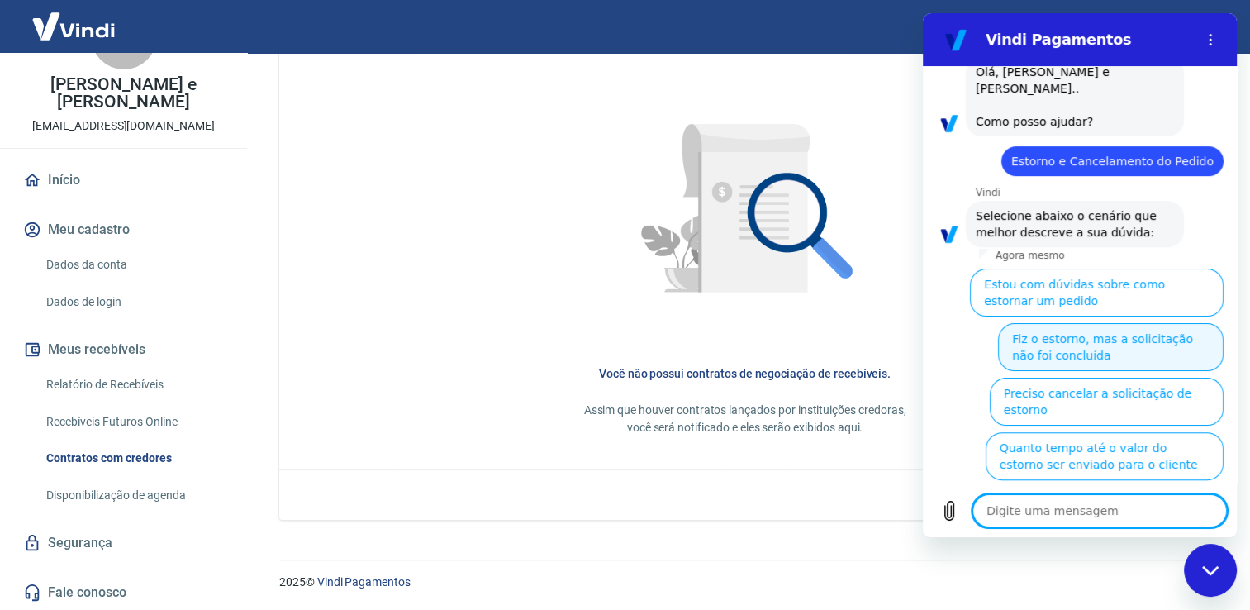
scroll to position [486, 0]
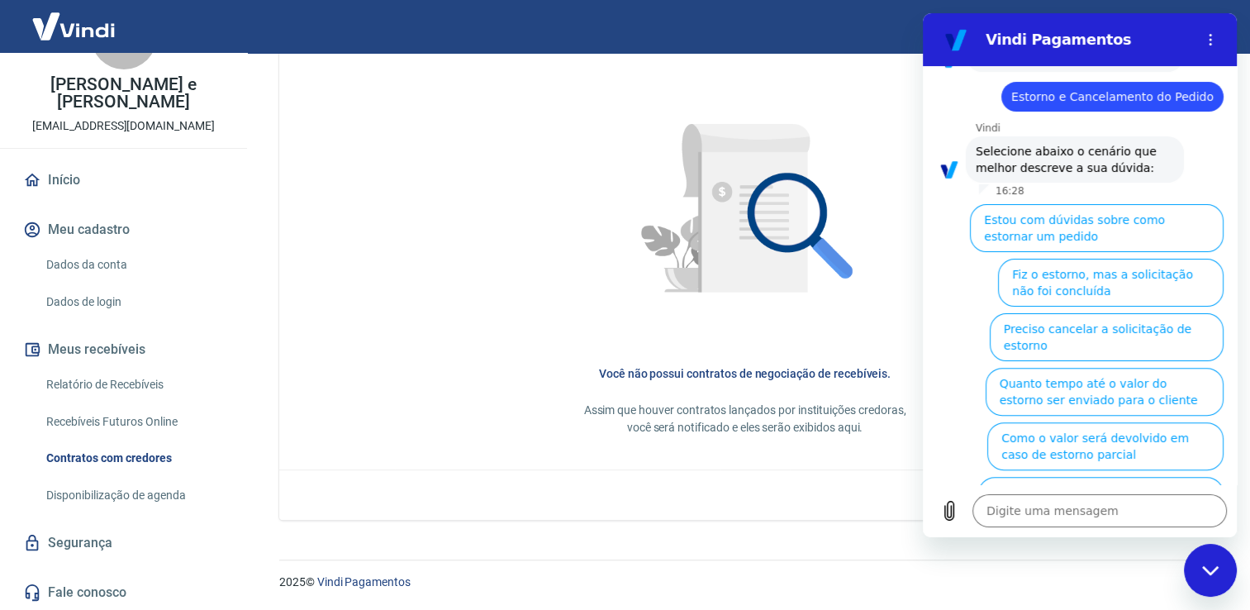
type textarea "x"
